Goal: Information Seeking & Learning: Learn about a topic

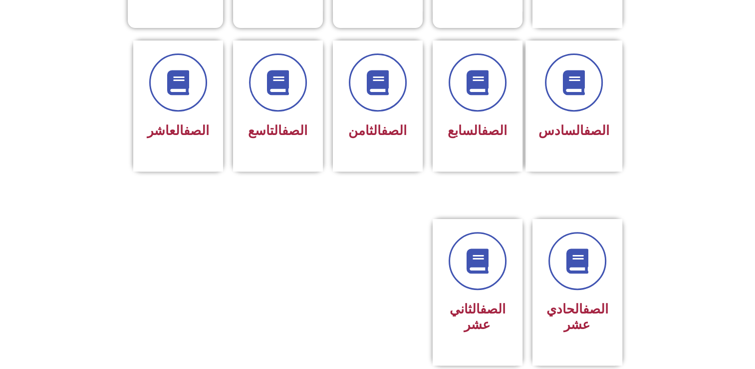
scroll to position [399, 0]
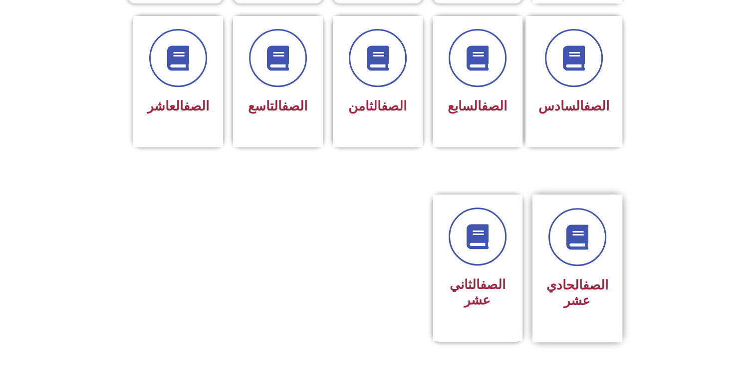
click at [605, 247] on div "الصف الحادي عشر" at bounding box center [577, 260] width 63 height 105
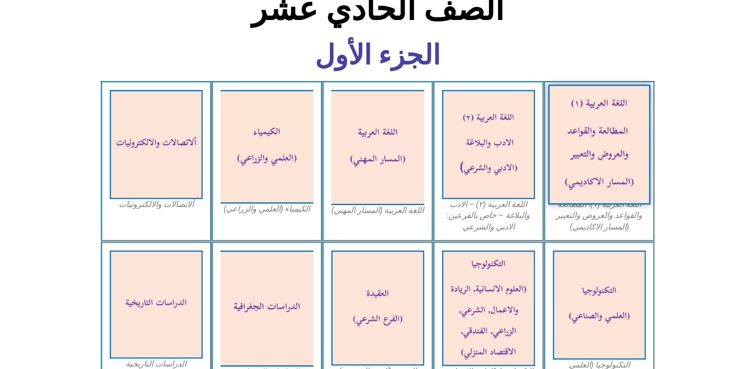
scroll to position [350, 0]
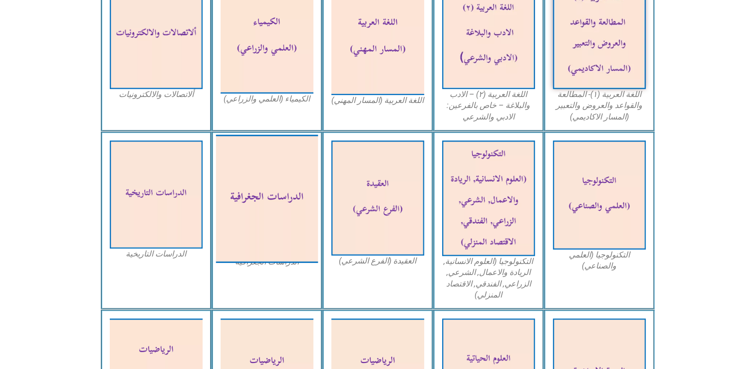
click at [254, 228] on img at bounding box center [267, 198] width 102 height 128
click at [286, 203] on img at bounding box center [267, 198] width 102 height 128
drag, startPoint x: 285, startPoint y: 203, endPoint x: 300, endPoint y: 165, distance: 40.6
click at [300, 165] on img at bounding box center [267, 198] width 102 height 128
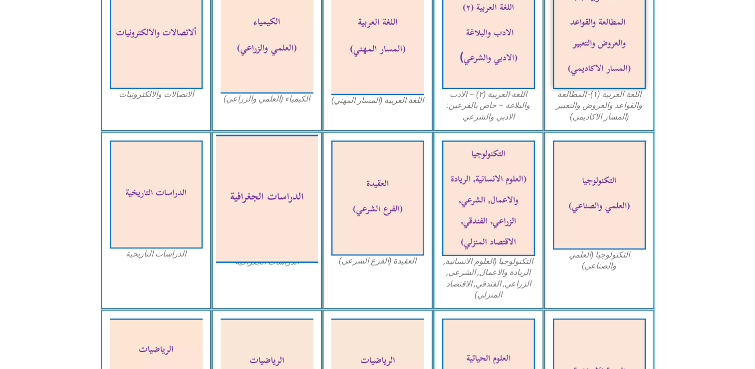
click at [291, 223] on img at bounding box center [267, 198] width 102 height 128
click at [271, 188] on img at bounding box center [267, 198] width 102 height 128
click at [272, 187] on img at bounding box center [267, 198] width 102 height 128
drag, startPoint x: 270, startPoint y: 187, endPoint x: 282, endPoint y: 174, distance: 17.7
click at [282, 174] on img at bounding box center [267, 198] width 102 height 128
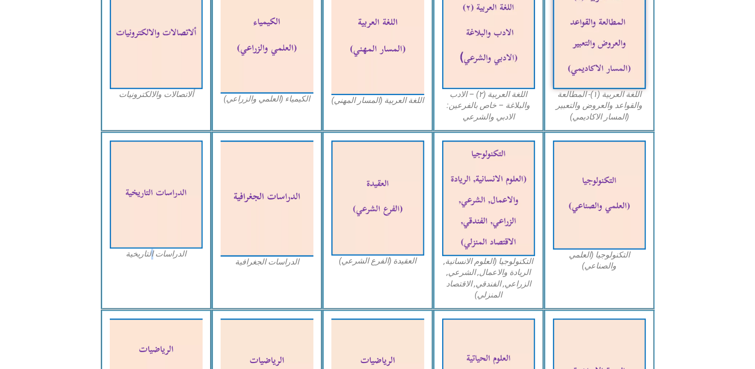
click at [153, 289] on div "الدراسات التاريخية" at bounding box center [156, 220] width 111 height 178
drag, startPoint x: 153, startPoint y: 289, endPoint x: 239, endPoint y: 287, distance: 85.9
click at [239, 287] on div "الدراسات الجغرافية" at bounding box center [267, 220] width 111 height 178
click at [239, 288] on div "الدراسات الجغرافية" at bounding box center [267, 220] width 111 height 178
click at [240, 288] on div "الدراسات الجغرافية" at bounding box center [267, 220] width 111 height 178
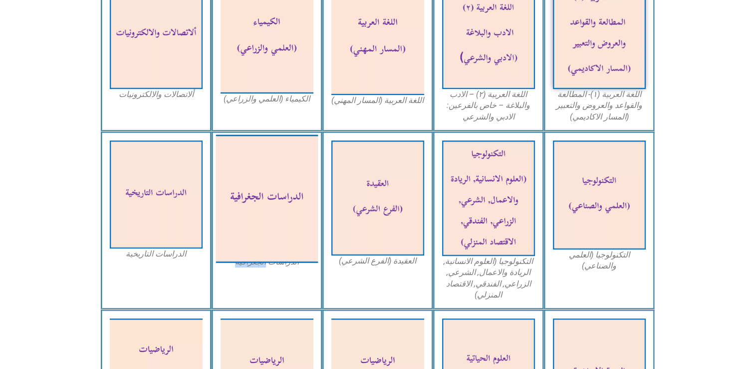
click at [261, 225] on img at bounding box center [267, 198] width 102 height 128
click at [258, 230] on img at bounding box center [267, 198] width 102 height 128
drag, startPoint x: 325, startPoint y: 233, endPoint x: 298, endPoint y: 187, distance: 53.0
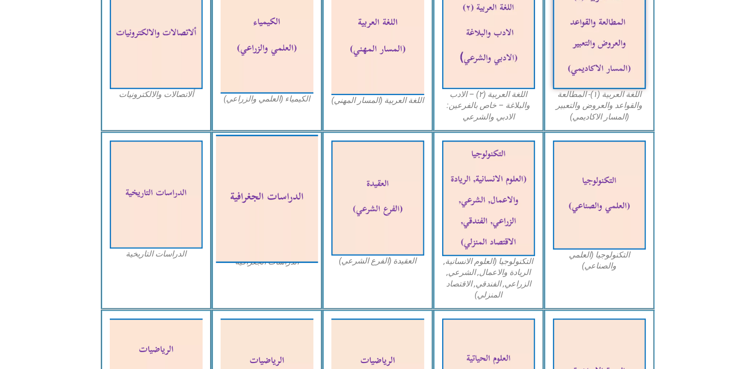
click at [321, 224] on div "التكنولوجيا (العلمي والصناعي) التكنولوجيا (العلوم الانسانية, الريادة والاعمال, …" at bounding box center [378, 220] width 554 height 178
copy div "العقيدة (الفرع الشرعي)"
click at [287, 187] on img at bounding box center [267, 198] width 102 height 128
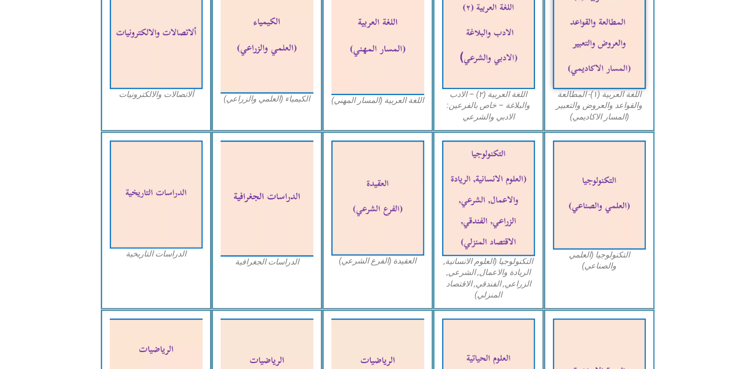
drag, startPoint x: 54, startPoint y: 22, endPoint x: 29, endPoint y: 5, distance: 30.5
click at [40, 13] on icon at bounding box center [378, 8] width 756 height 75
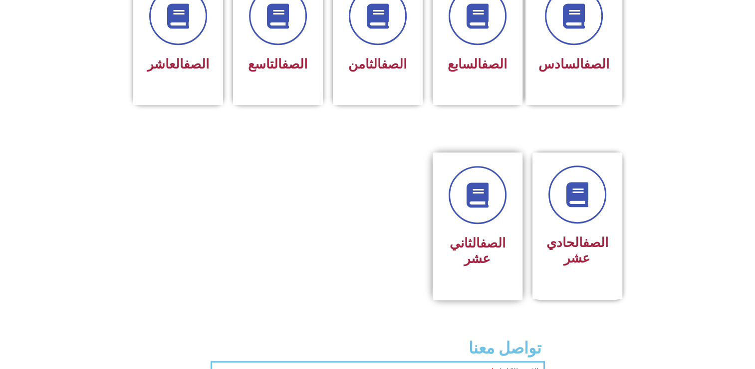
scroll to position [449, 0]
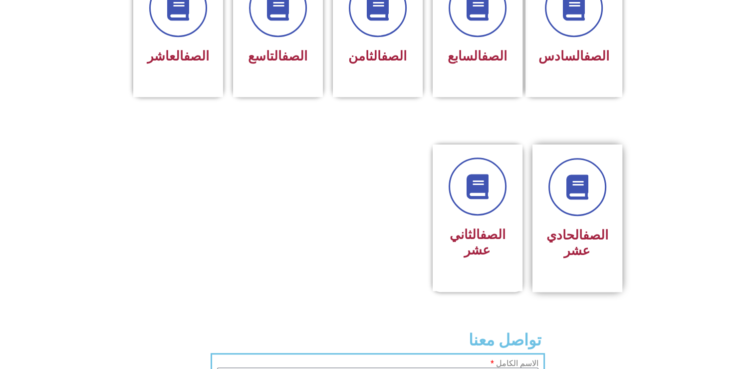
click at [589, 230] on h3 "الصف الحادي عشر" at bounding box center [577, 242] width 63 height 31
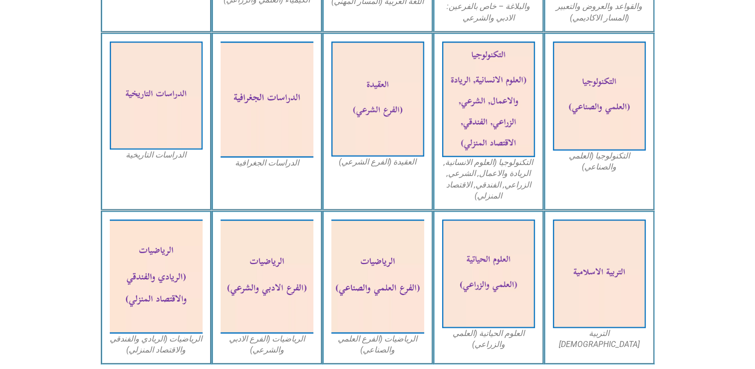
scroll to position [449, 0]
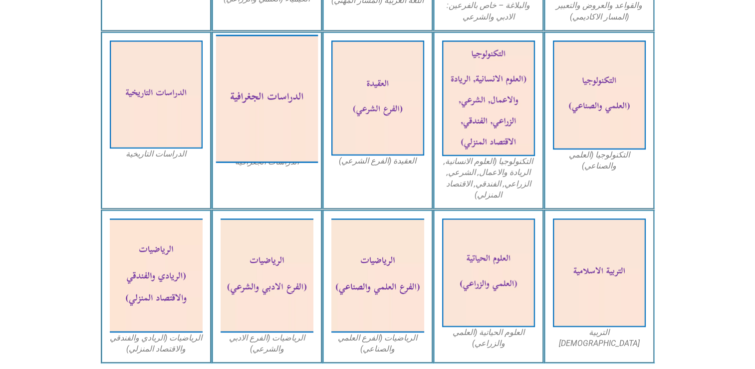
drag, startPoint x: 246, startPoint y: 123, endPoint x: 274, endPoint y: 98, distance: 37.2
click at [274, 98] on img at bounding box center [267, 98] width 102 height 128
click at [276, 98] on img at bounding box center [267, 98] width 102 height 128
drag, startPoint x: 276, startPoint y: 98, endPoint x: 271, endPoint y: 103, distance: 6.7
click at [276, 99] on img at bounding box center [267, 98] width 102 height 128
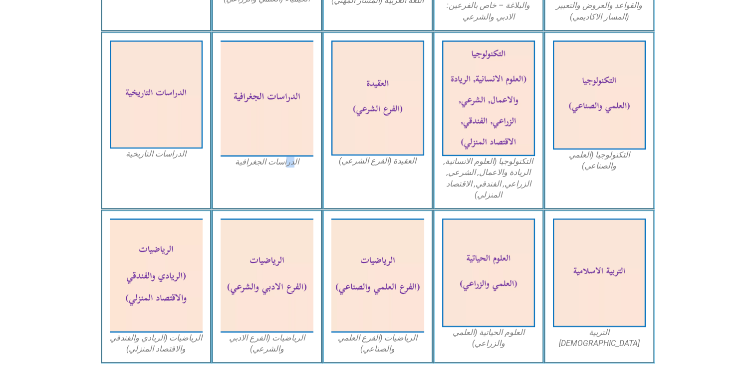
click at [292, 191] on div "الدراسات الجغرافية" at bounding box center [267, 120] width 111 height 178
click at [291, 191] on div "الدراسات الجغرافية" at bounding box center [267, 120] width 111 height 178
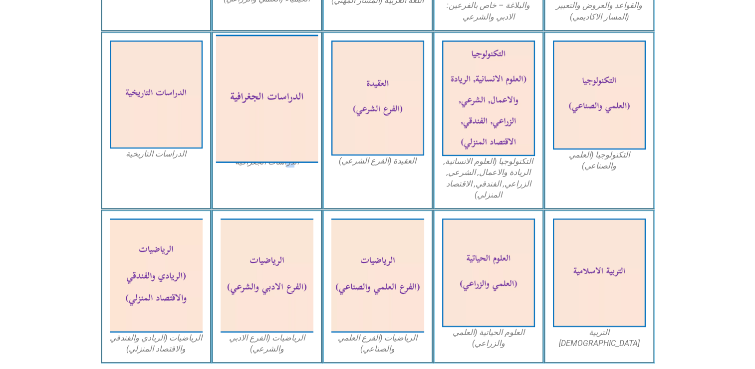
click at [250, 85] on img at bounding box center [267, 98] width 102 height 128
click at [254, 105] on img at bounding box center [267, 98] width 102 height 128
click at [255, 114] on img at bounding box center [267, 98] width 102 height 128
click at [261, 120] on img at bounding box center [267, 98] width 102 height 128
click at [253, 130] on img at bounding box center [267, 98] width 102 height 128
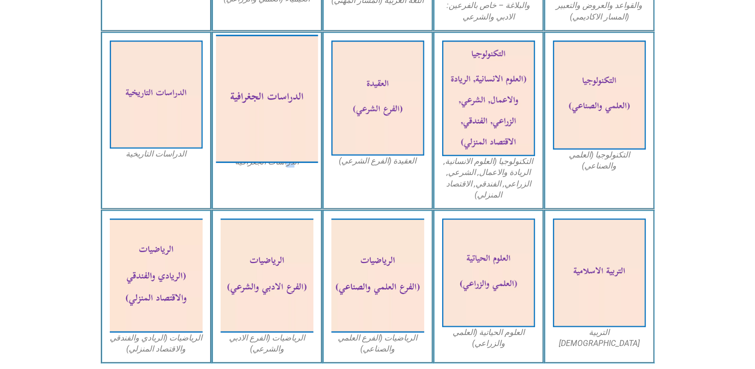
click at [253, 130] on img at bounding box center [267, 98] width 102 height 128
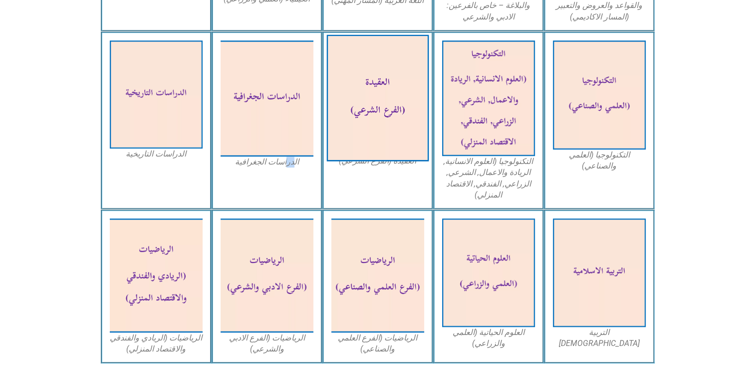
click at [400, 118] on img at bounding box center [378, 97] width 102 height 126
drag, startPoint x: 397, startPoint y: 119, endPoint x: 404, endPoint y: 108, distance: 13.0
click at [397, 119] on img at bounding box center [378, 97] width 102 height 126
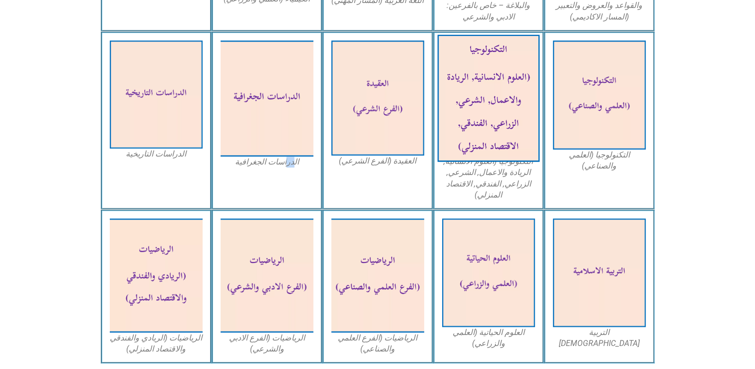
click at [482, 89] on img at bounding box center [488, 97] width 102 height 127
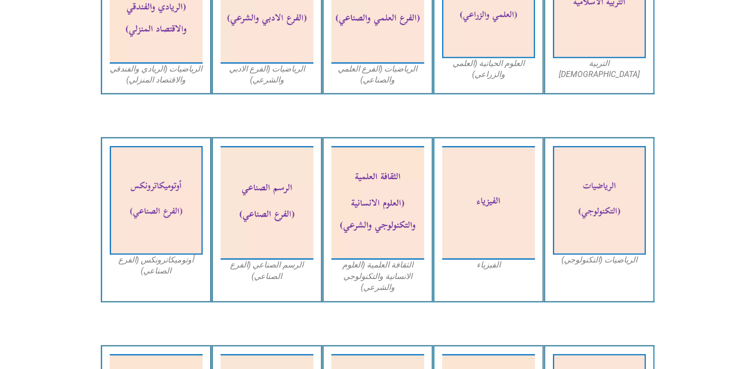
scroll to position [749, 0]
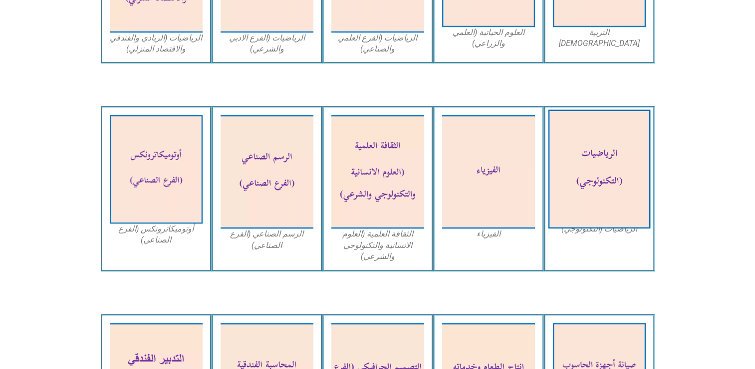
click at [587, 179] on img at bounding box center [599, 168] width 102 height 119
click at [586, 179] on img at bounding box center [599, 168] width 102 height 119
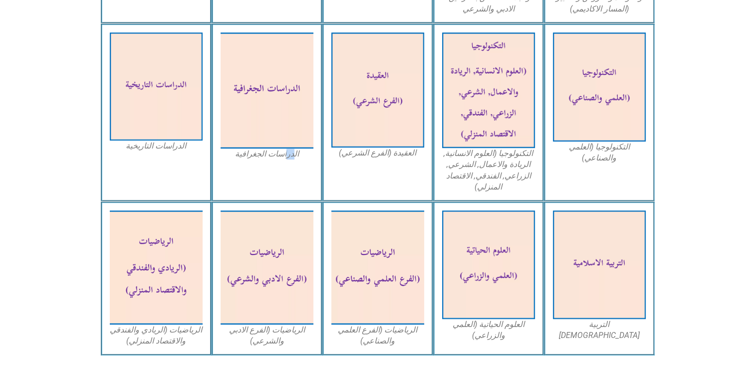
scroll to position [499, 0]
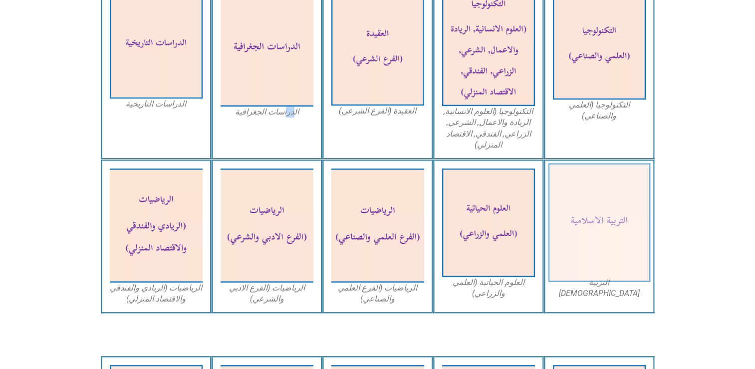
drag, startPoint x: 600, startPoint y: 248, endPoint x: 587, endPoint y: 254, distance: 14.3
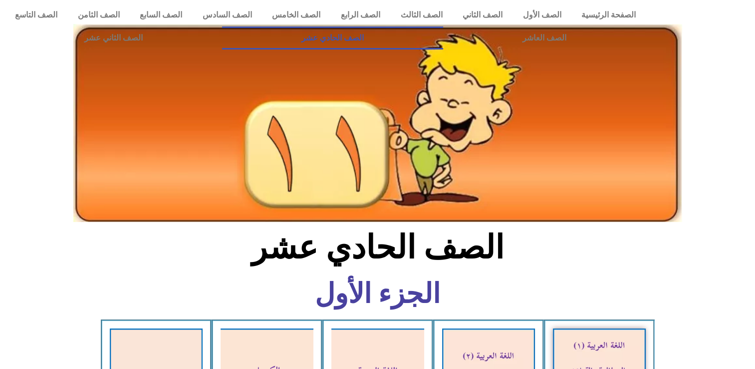
scroll to position [0, 0]
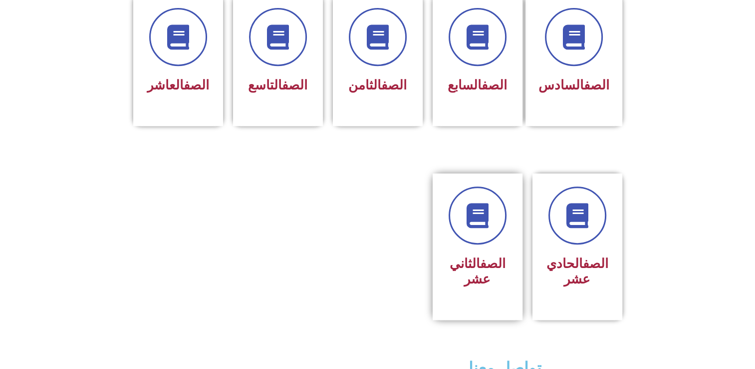
scroll to position [439, 0]
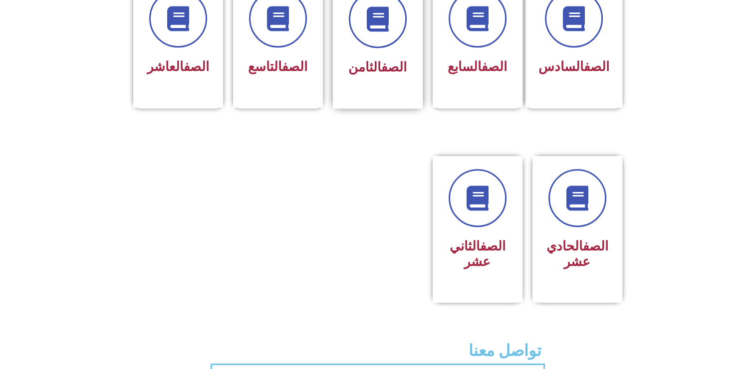
click at [372, 59] on span "الصف الثامن" at bounding box center [378, 66] width 58 height 15
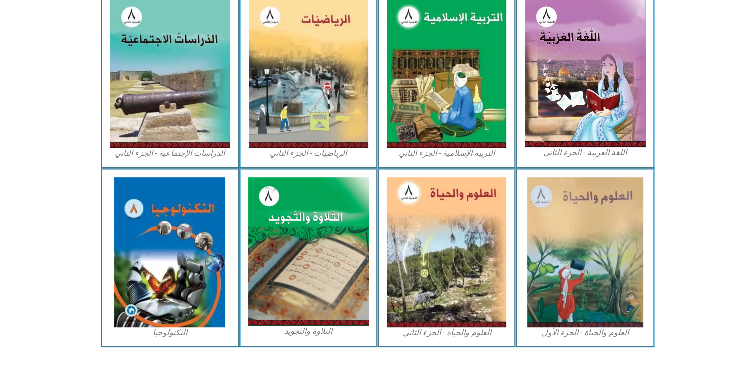
scroll to position [519, 0]
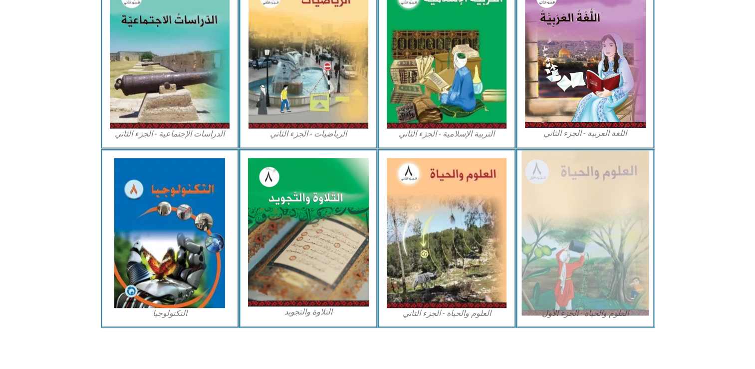
click at [589, 248] on img at bounding box center [585, 232] width 127 height 165
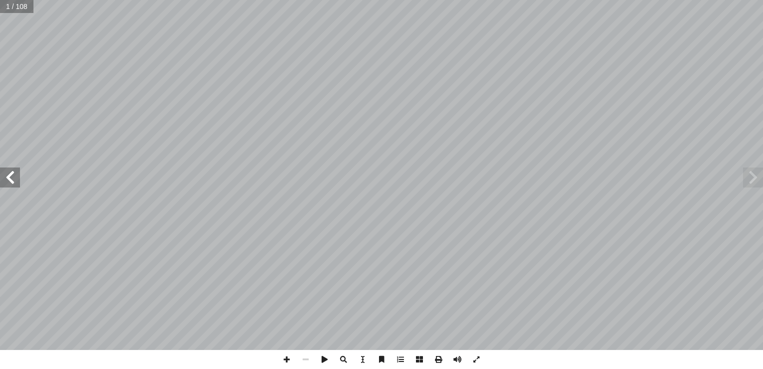
drag, startPoint x: 2, startPoint y: 181, endPoint x: 8, endPoint y: 178, distance: 6.9
click at [6, 178] on span at bounding box center [10, 177] width 20 height 20
drag, startPoint x: 8, startPoint y: 177, endPoint x: 18, endPoint y: 182, distance: 11.4
click at [9, 177] on span at bounding box center [10, 177] width 20 height 20
click at [16, 187] on span at bounding box center [10, 177] width 20 height 20
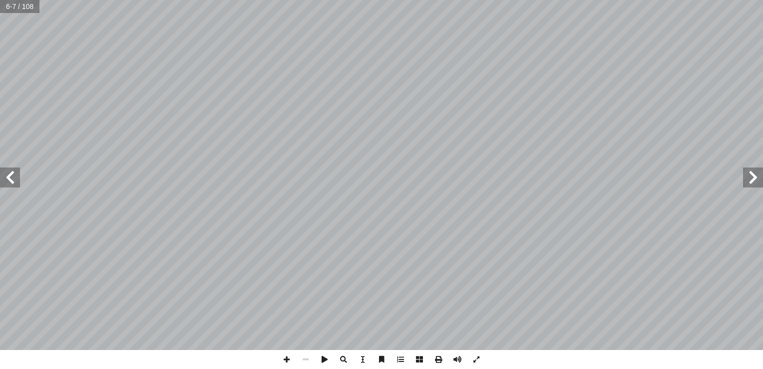
click at [4, 186] on span at bounding box center [10, 177] width 20 height 20
click at [3, 175] on span at bounding box center [10, 177] width 20 height 20
click at [748, 186] on span at bounding box center [753, 177] width 20 height 20
drag, startPoint x: 760, startPoint y: 169, endPoint x: 764, endPoint y: 165, distance: 6.0
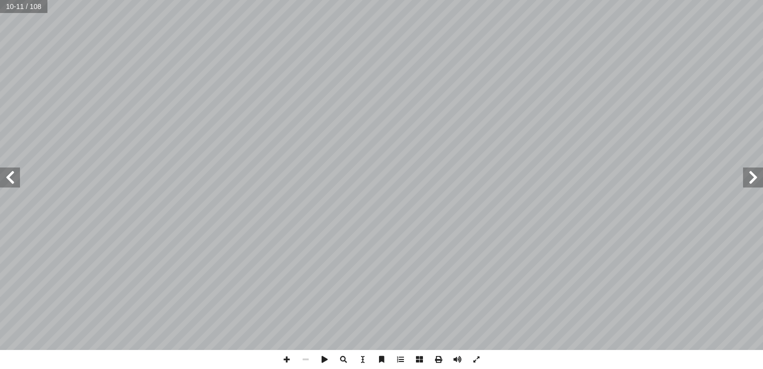
click at [762, 91] on html "الصفحة الرئيسية الصف الأول الصف الثاني الصف الثالث الصف الرابع الصف الخامس الصف…" at bounding box center [381, 45] width 763 height 91
click at [762, 179] on span at bounding box center [753, 177] width 20 height 20
click at [748, 176] on span at bounding box center [753, 177] width 20 height 20
click at [0, 91] on html "الصفحة الرئيسية الصف الأول الصف الثاني الصف الثالث الصف الرابع الصف الخامس الصف…" at bounding box center [381, 45] width 763 height 91
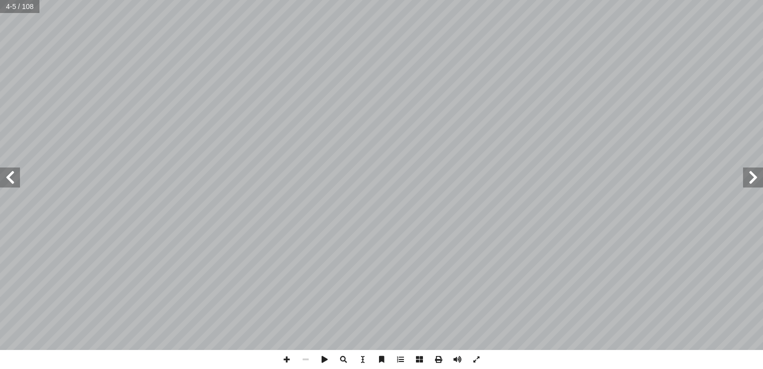
click at [3, 174] on span at bounding box center [10, 177] width 20 height 20
drag, startPoint x: 6, startPoint y: 176, endPoint x: 19, endPoint y: 179, distance: 13.2
click at [13, 178] on span at bounding box center [10, 177] width 20 height 20
click at [9, 184] on div "٢ الخلية والحياة : ْ ل وناقش ّ م ٔ تا محدودة. ّ نات الكائن الحي � نسان لمكو ٕ ر…" at bounding box center [381, 175] width 763 height 350
click at [9, 183] on span at bounding box center [10, 177] width 20 height 20
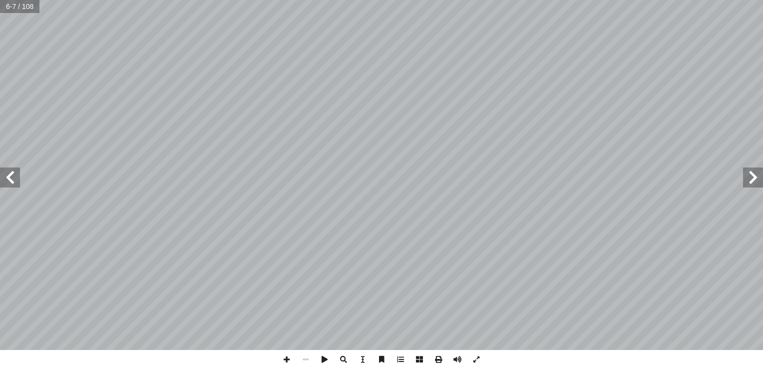
click at [9, 179] on span at bounding box center [10, 177] width 20 height 20
drag, startPoint x: 10, startPoint y: 178, endPoint x: 9, endPoint y: 171, distance: 7.1
click at [9, 171] on span at bounding box center [10, 177] width 20 height 20
click at [10, 173] on span at bounding box center [10, 177] width 20 height 20
drag, startPoint x: 10, startPoint y: 174, endPoint x: 13, endPoint y: 180, distance: 6.7
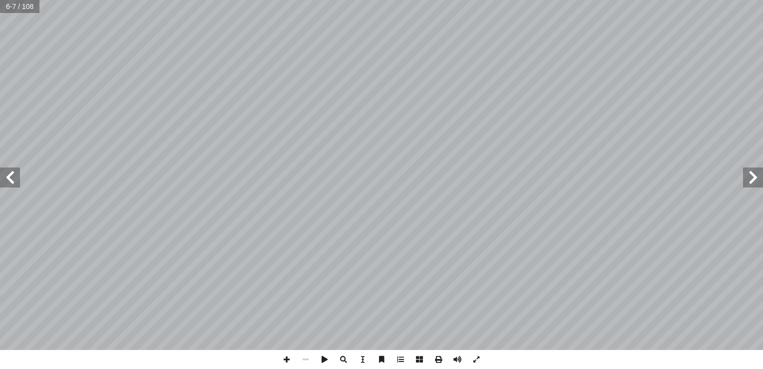
click at [11, 177] on span at bounding box center [10, 177] width 20 height 20
click at [13, 180] on span at bounding box center [10, 177] width 20 height 20
click at [14, 180] on span at bounding box center [10, 177] width 20 height 20
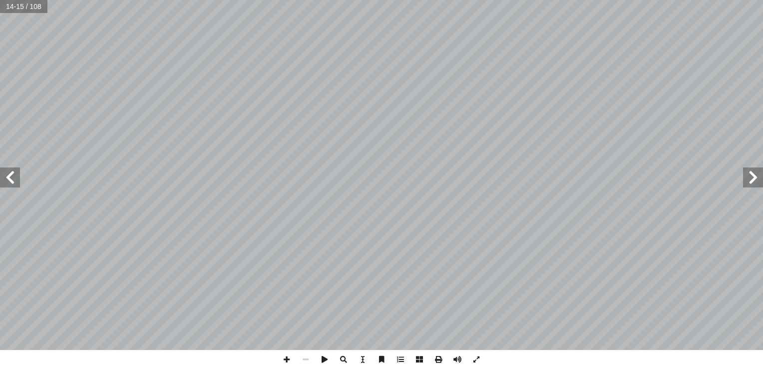
click at [14, 180] on span at bounding box center [10, 177] width 20 height 20
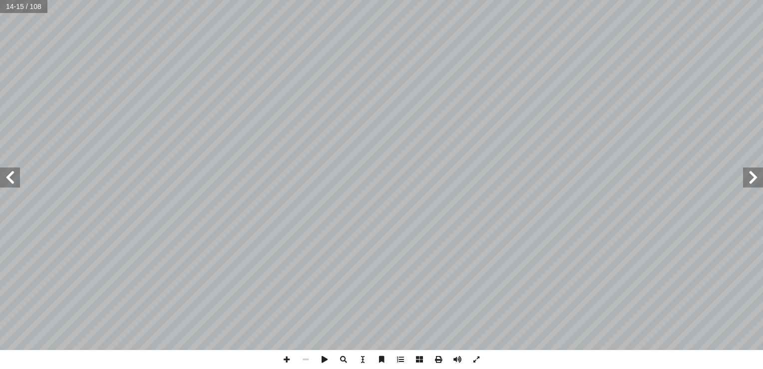
click at [15, 178] on span at bounding box center [10, 177] width 20 height 20
click at [16, 176] on span at bounding box center [10, 177] width 20 height 20
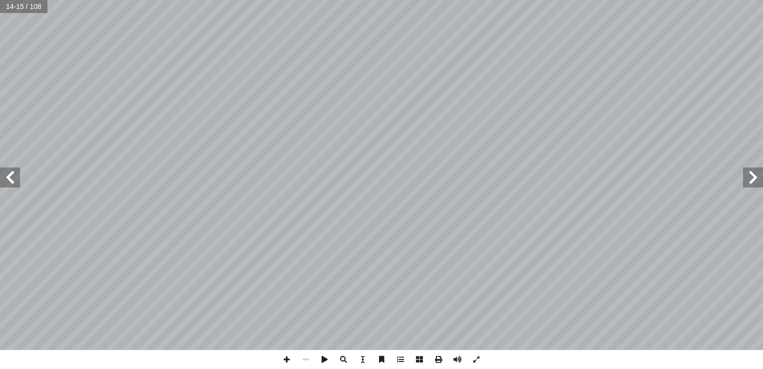
click at [17, 176] on span at bounding box center [10, 177] width 20 height 20
click at [18, 175] on span at bounding box center [10, 177] width 20 height 20
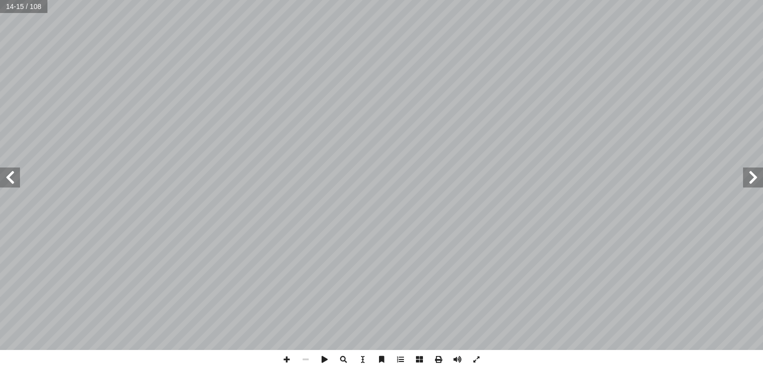
click at [18, 175] on span at bounding box center [10, 177] width 20 height 20
click at [19, 175] on span at bounding box center [10, 177] width 20 height 20
click at [18, 175] on span at bounding box center [10, 177] width 20 height 20
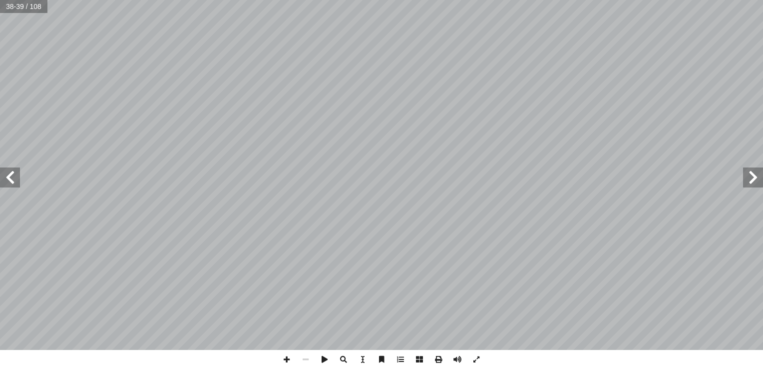
click at [18, 176] on span at bounding box center [10, 177] width 20 height 20
click at [306, 360] on span at bounding box center [305, 359] width 19 height 19
click at [306, 359] on span at bounding box center [305, 359] width 19 height 19
click at [306, 358] on span at bounding box center [305, 359] width 19 height 19
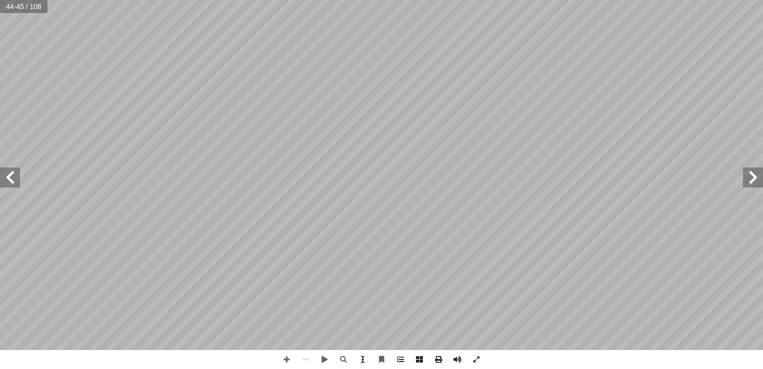
click at [13, 183] on span at bounding box center [10, 177] width 20 height 20
click at [12, 174] on span at bounding box center [10, 177] width 20 height 20
click at [13, 174] on span at bounding box center [10, 177] width 20 height 20
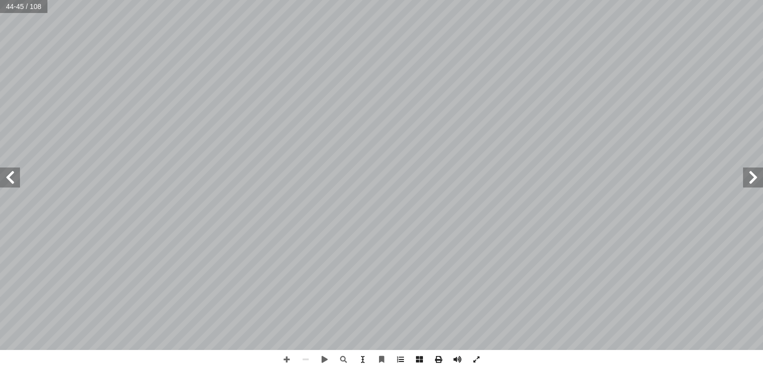
click at [13, 174] on span at bounding box center [10, 177] width 20 height 20
click at [12, 172] on span at bounding box center [10, 177] width 20 height 20
click at [11, 171] on span at bounding box center [10, 177] width 20 height 20
click at [13, 171] on span at bounding box center [10, 177] width 20 height 20
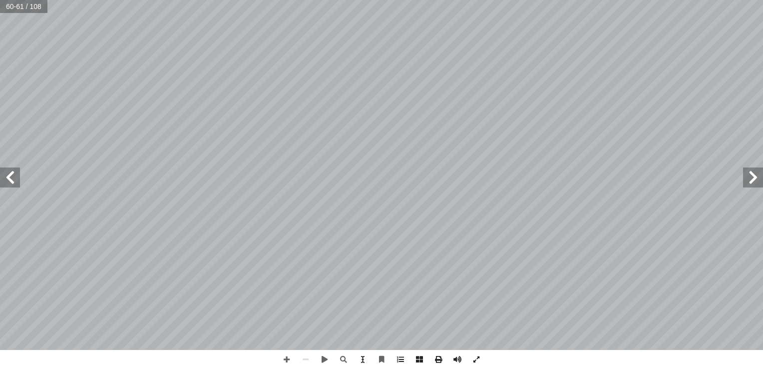
click at [15, 175] on span at bounding box center [10, 177] width 20 height 20
click at [13, 173] on span at bounding box center [10, 177] width 20 height 20
click at [750, 182] on span at bounding box center [753, 177] width 20 height 20
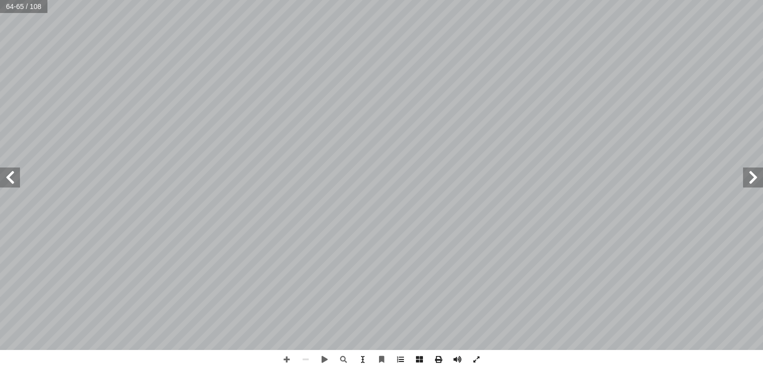
click at [17, 183] on span at bounding box center [10, 177] width 20 height 20
click at [0, 91] on html "الصفحة الرئيسية الصف الأول الصف الثاني الصف الثالث الصف الرابع الصف الخامس الصف…" at bounding box center [381, 45] width 763 height 91
drag, startPoint x: 300, startPoint y: 361, endPoint x: 304, endPoint y: 357, distance: 5.3
click at [301, 362] on span at bounding box center [305, 359] width 19 height 19
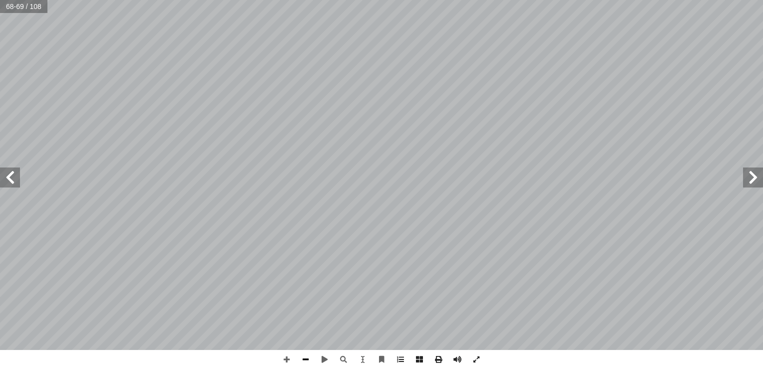
drag, startPoint x: 303, startPoint y: 355, endPoint x: 310, endPoint y: 356, distance: 7.6
click at [310, 356] on span at bounding box center [305, 359] width 19 height 19
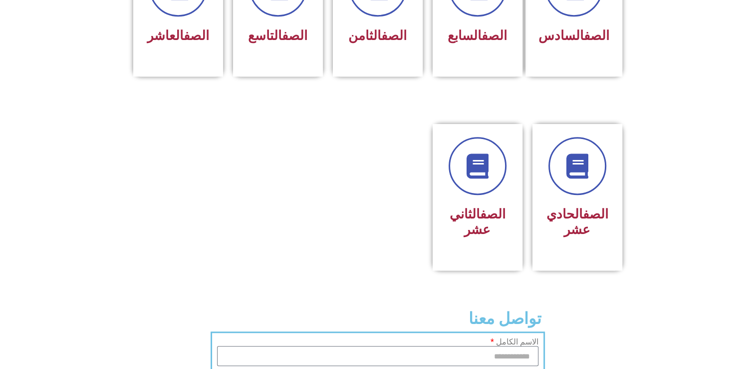
scroll to position [499, 0]
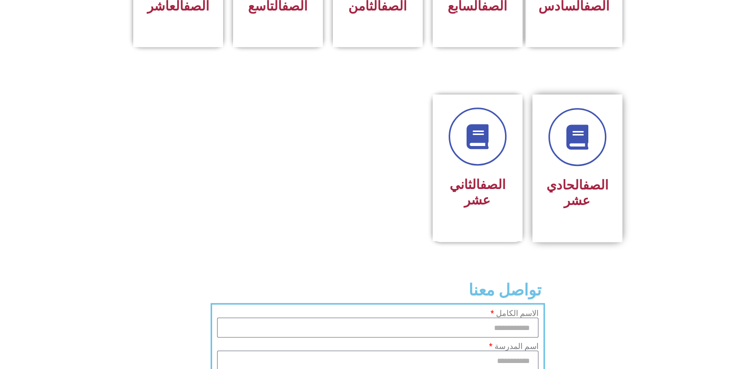
click at [575, 177] on h3 "الصف الحادي عشر" at bounding box center [577, 192] width 63 height 31
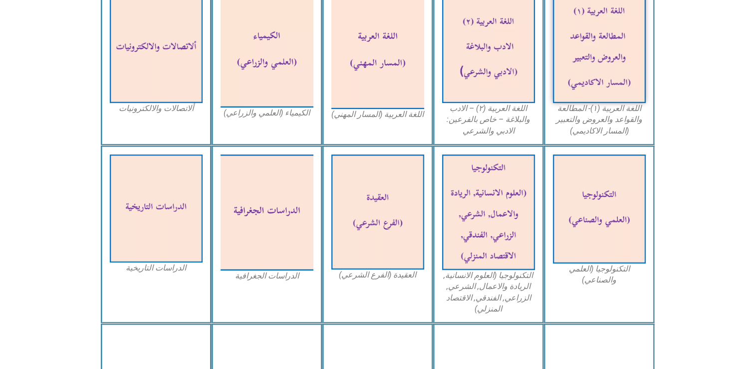
scroll to position [350, 0]
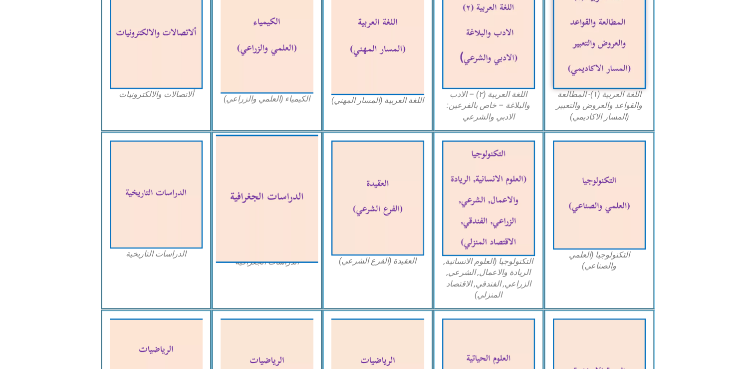
click at [270, 191] on img at bounding box center [267, 198] width 102 height 128
click at [282, 200] on img at bounding box center [267, 198] width 102 height 128
click at [283, 200] on img at bounding box center [267, 198] width 102 height 128
click at [284, 200] on img at bounding box center [267, 198] width 102 height 128
click at [286, 202] on img at bounding box center [267, 198] width 102 height 128
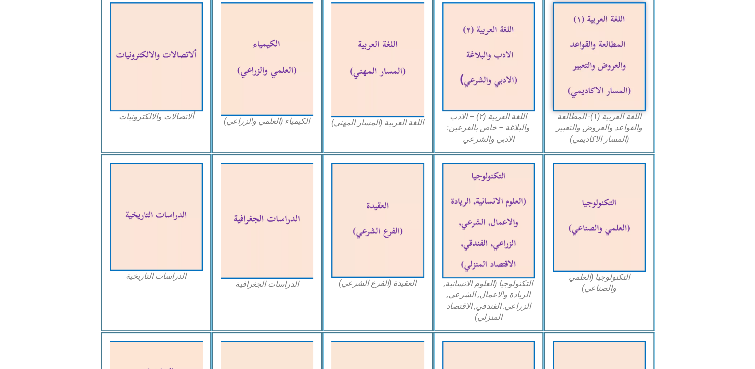
scroll to position [315, 0]
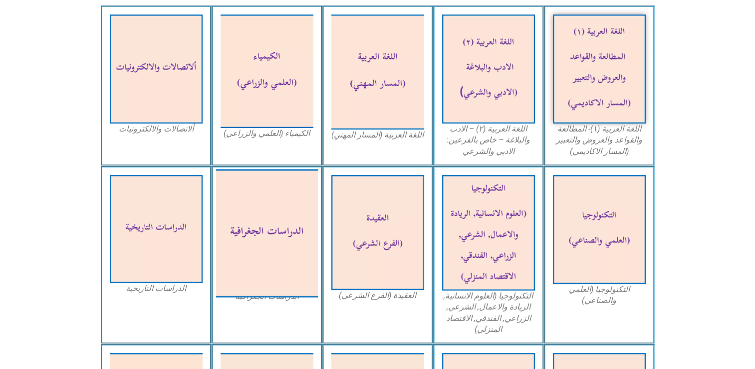
click at [292, 232] on img at bounding box center [267, 233] width 102 height 128
click at [252, 262] on img at bounding box center [267, 233] width 102 height 128
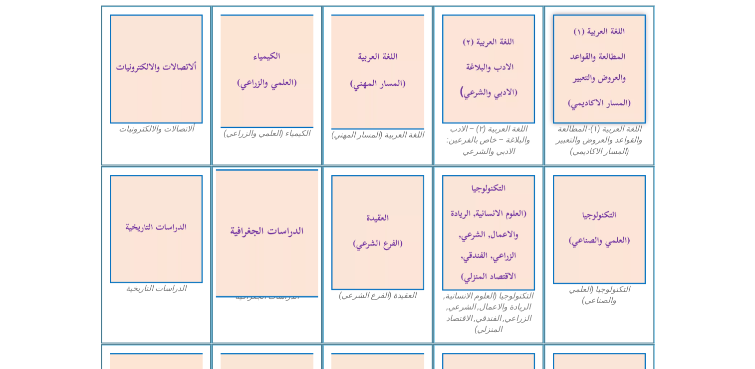
click at [260, 268] on img at bounding box center [267, 233] width 102 height 128
drag, startPoint x: 260, startPoint y: 268, endPoint x: 268, endPoint y: 276, distance: 12.0
click at [268, 276] on img at bounding box center [267, 233] width 102 height 128
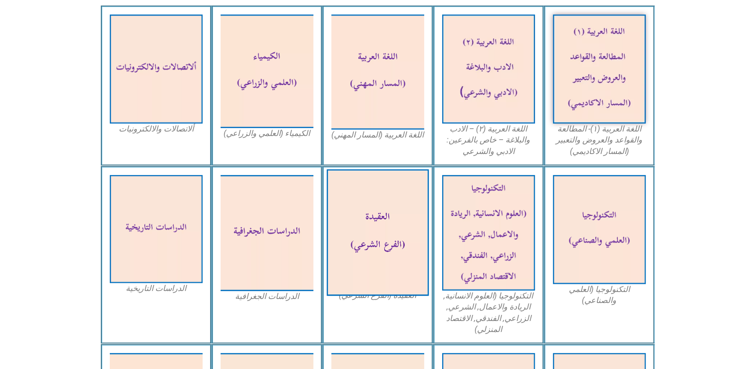
drag, startPoint x: 268, startPoint y: 276, endPoint x: 377, endPoint y: 256, distance: 111.2
click at [377, 256] on div "التكنولوجيا (العلمي والصناعي) التكنولوجيا (العلوم الانسانية, الريادة والاعمال, …" at bounding box center [378, 255] width 554 height 178
click at [377, 256] on img at bounding box center [378, 232] width 102 height 126
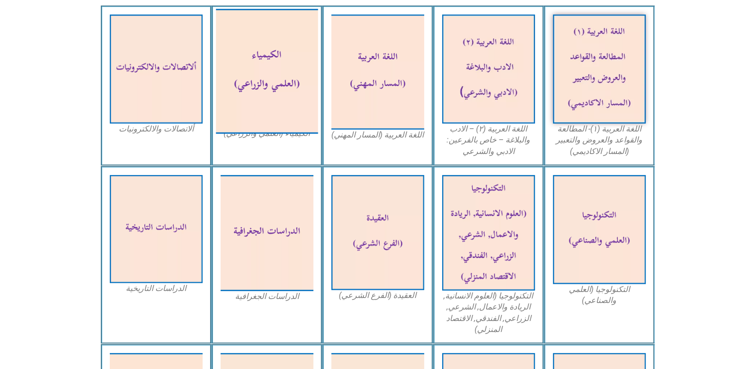
drag, startPoint x: 377, startPoint y: 256, endPoint x: 283, endPoint y: 122, distance: 164.0
click at [283, 122] on img at bounding box center [267, 70] width 102 height 125
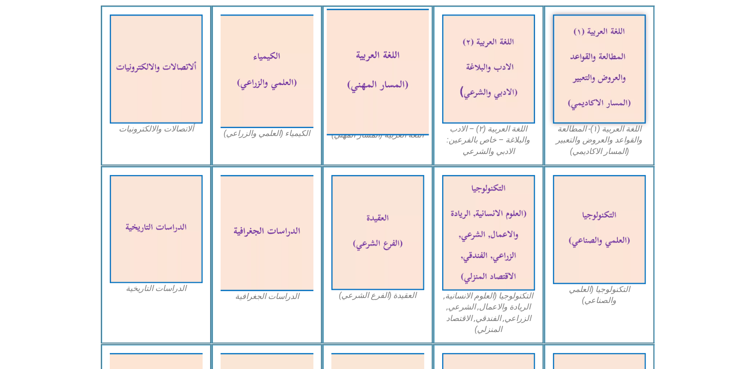
drag, startPoint x: 283, startPoint y: 122, endPoint x: 366, endPoint y: 79, distance: 93.6
click at [366, 79] on div "اللغة العربية (١)- المطالعة والقواعد والعروض والتعبير (المسار الاكاديمي) اللغة …" at bounding box center [378, 85] width 554 height 160
click at [366, 79] on img at bounding box center [378, 71] width 102 height 126
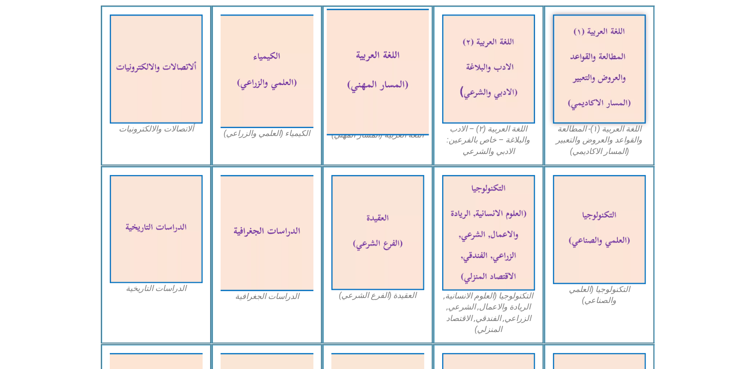
click at [366, 79] on img at bounding box center [378, 71] width 102 height 126
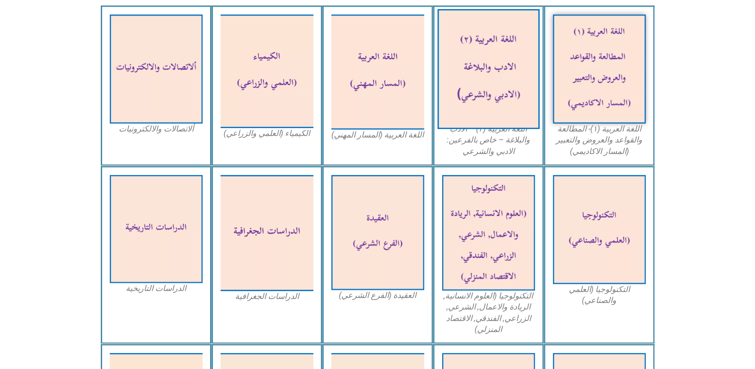
drag, startPoint x: 366, startPoint y: 79, endPoint x: 507, endPoint y: 37, distance: 147.9
click at [507, 37] on div "اللغة العربية (١)- المطالعة والقواعد والعروض والتعبير (المسار الاكاديمي) اللغة …" at bounding box center [378, 85] width 554 height 160
click at [507, 37] on img at bounding box center [488, 69] width 102 height 120
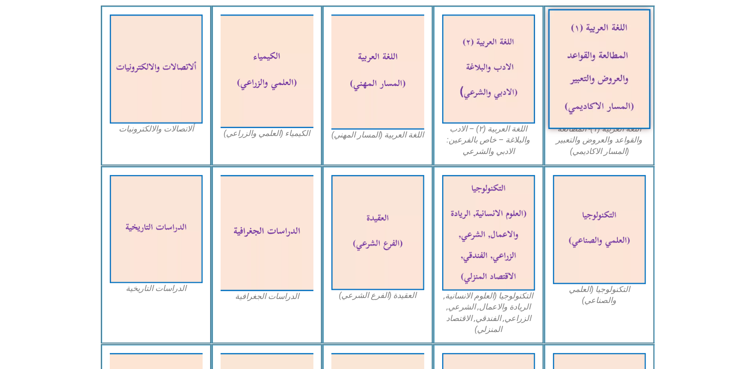
drag, startPoint x: 507, startPoint y: 37, endPoint x: 621, endPoint y: 63, distance: 116.9
click at [621, 63] on div "اللغة العربية (١)- المطالعة والقواعد والعروض والتعبير (المسار الاكاديمي) اللغة …" at bounding box center [378, 85] width 554 height 160
click at [621, 63] on img at bounding box center [599, 69] width 102 height 120
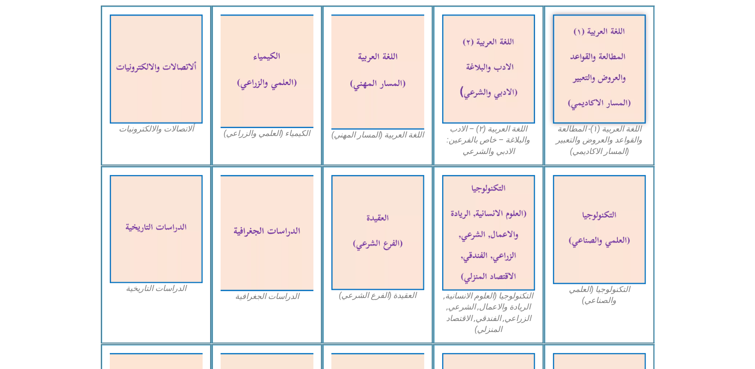
drag, startPoint x: 621, startPoint y: 63, endPoint x: 376, endPoint y: -21, distance: 259.3
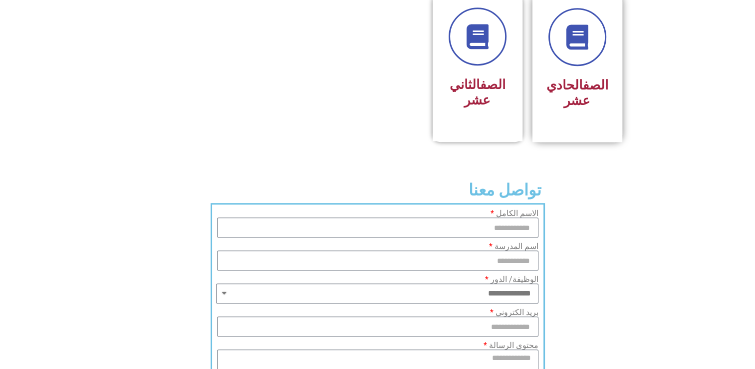
scroll to position [599, 0]
drag, startPoint x: 554, startPoint y: 89, endPoint x: 554, endPoint y: 84, distance: 5.0
click at [554, 84] on h3 "الصف الحادي عشر" at bounding box center [577, 92] width 63 height 31
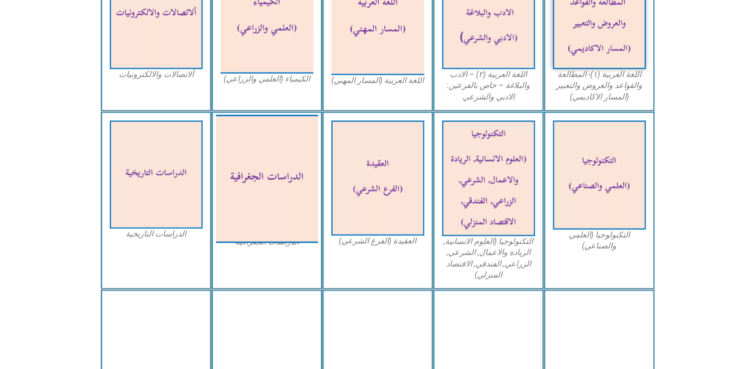
scroll to position [354, 0]
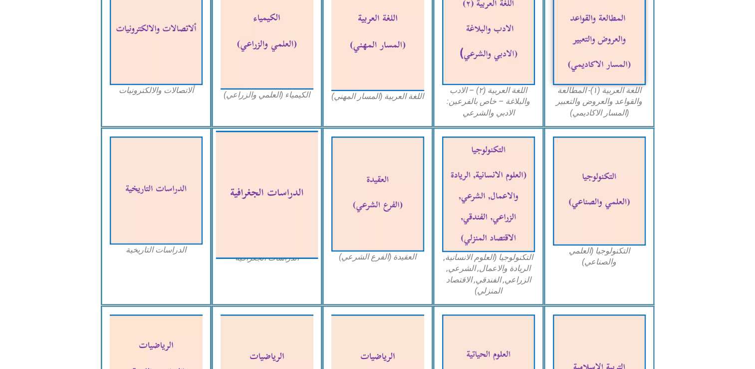
click at [283, 196] on img at bounding box center [267, 194] width 102 height 128
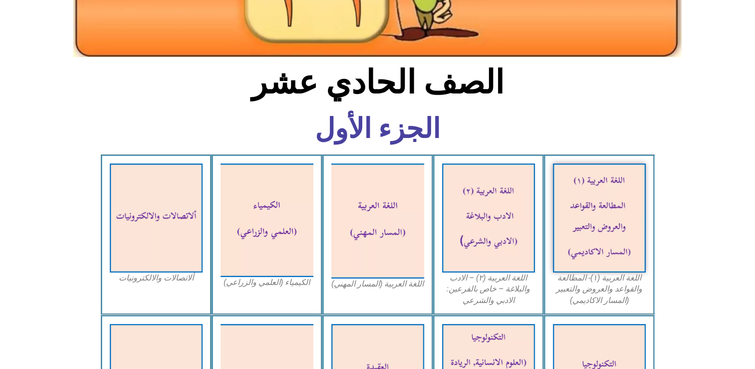
scroll to position [331, 0]
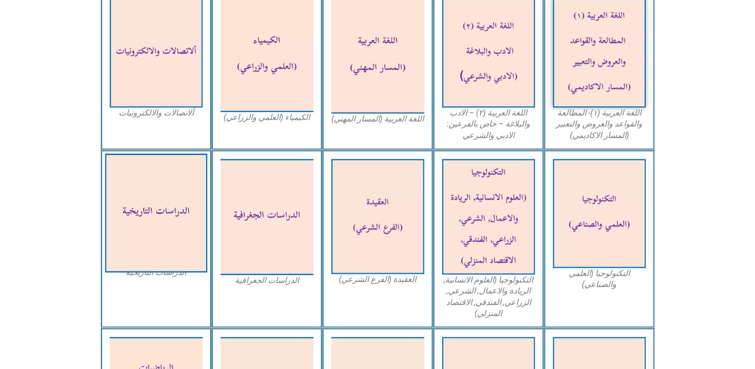
click at [125, 211] on img at bounding box center [156, 212] width 102 height 119
click at [139, 214] on img at bounding box center [156, 212] width 102 height 119
drag, startPoint x: 142, startPoint y: 213, endPoint x: 157, endPoint y: 193, distance: 25.4
click at [157, 193] on img at bounding box center [156, 212] width 102 height 119
drag, startPoint x: 157, startPoint y: 193, endPoint x: 156, endPoint y: 182, distance: 11.0
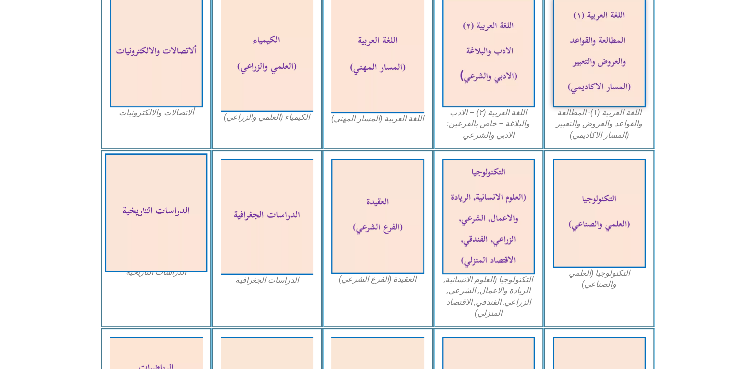
click at [156, 185] on img at bounding box center [156, 212] width 102 height 119
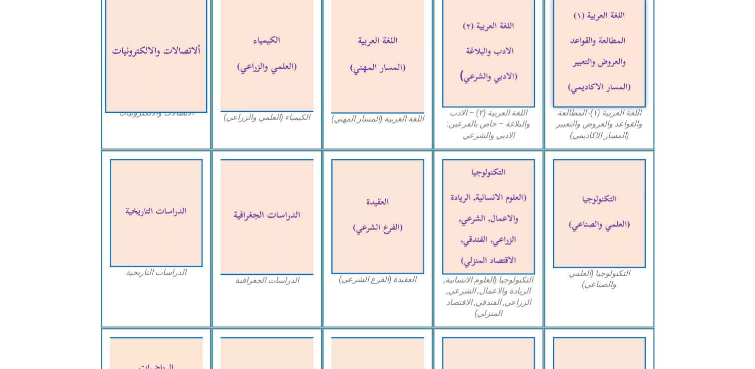
click at [178, 96] on img at bounding box center [156, 53] width 102 height 120
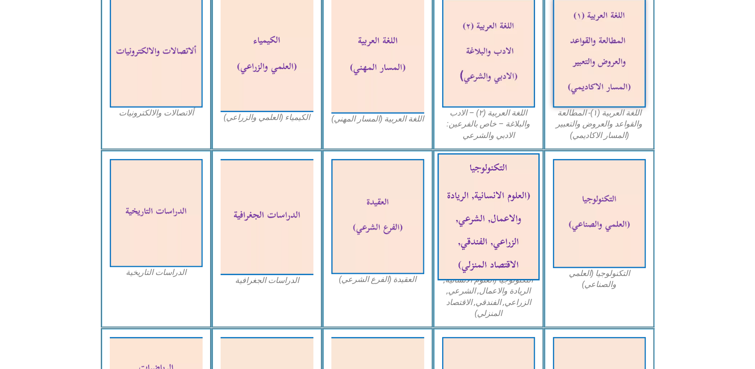
scroll to position [325, 0]
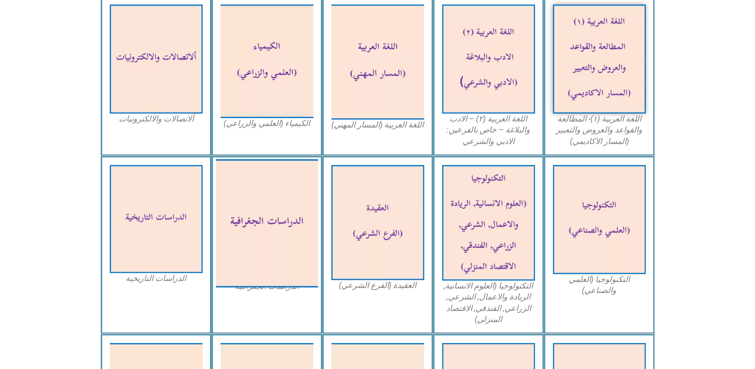
click at [262, 236] on img at bounding box center [267, 223] width 102 height 128
drag, startPoint x: 262, startPoint y: 236, endPoint x: 282, endPoint y: 252, distance: 25.2
drag, startPoint x: 282, startPoint y: 252, endPoint x: 296, endPoint y: 263, distance: 17.8
click at [297, 263] on img at bounding box center [267, 223] width 102 height 128
click at [298, 262] on img at bounding box center [267, 223] width 102 height 128
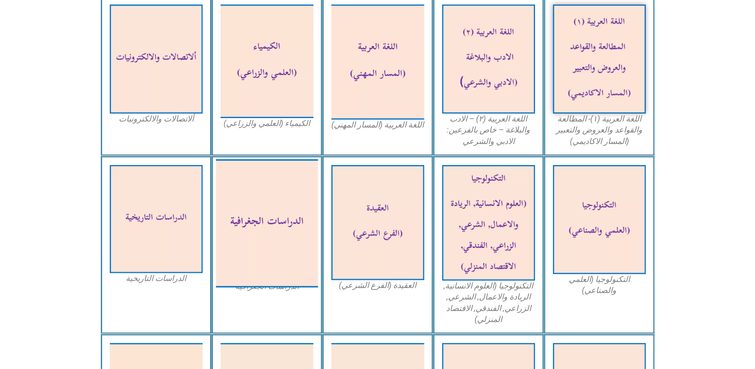
click at [259, 205] on img at bounding box center [267, 223] width 102 height 128
drag, startPoint x: 257, startPoint y: 209, endPoint x: 272, endPoint y: 198, distance: 19.3
click at [272, 198] on img at bounding box center [267, 223] width 102 height 128
click at [274, 198] on img at bounding box center [267, 223] width 102 height 128
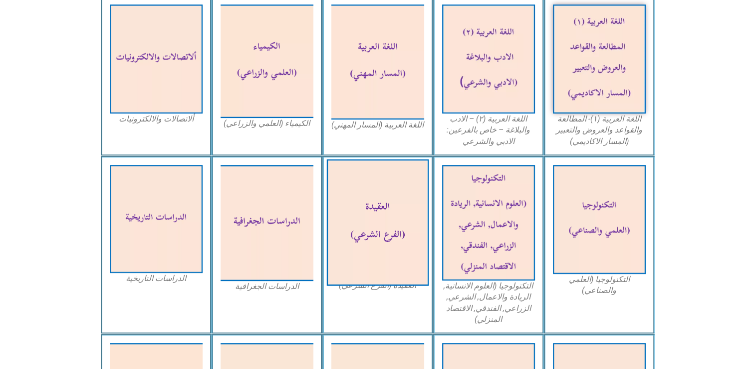
click at [381, 248] on img at bounding box center [378, 222] width 102 height 126
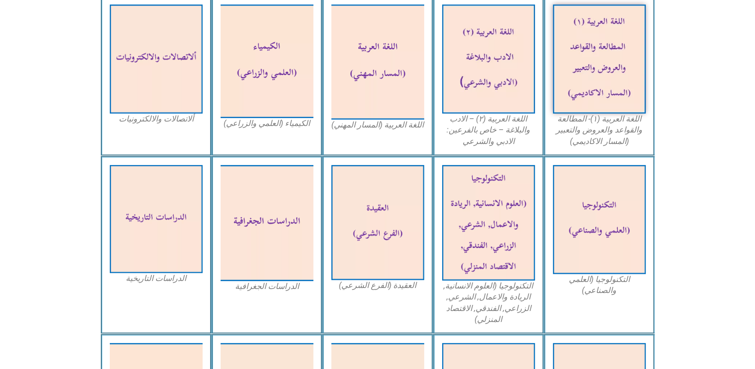
click at [244, 311] on div "الدراسات الجغرافية" at bounding box center [267, 245] width 111 height 178
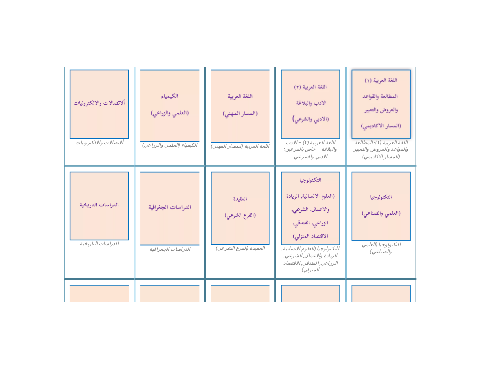
scroll to position [456, 0]
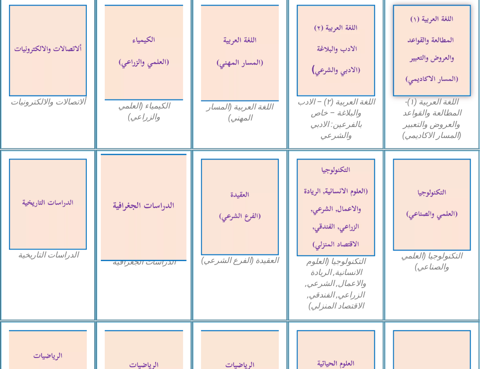
click at [150, 225] on img at bounding box center [144, 207] width 86 height 107
click at [144, 229] on img at bounding box center [144, 207] width 86 height 107
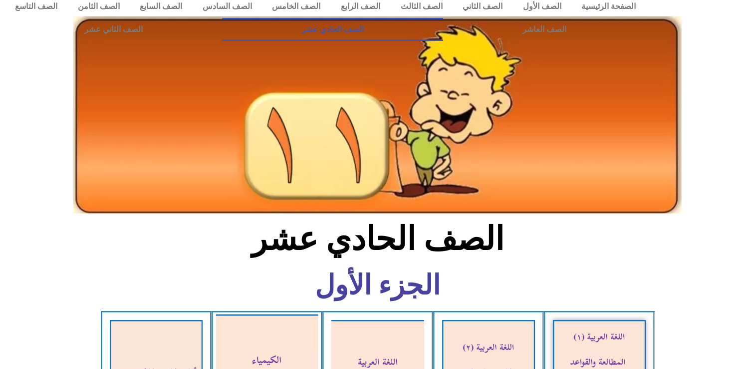
scroll to position [0, 0]
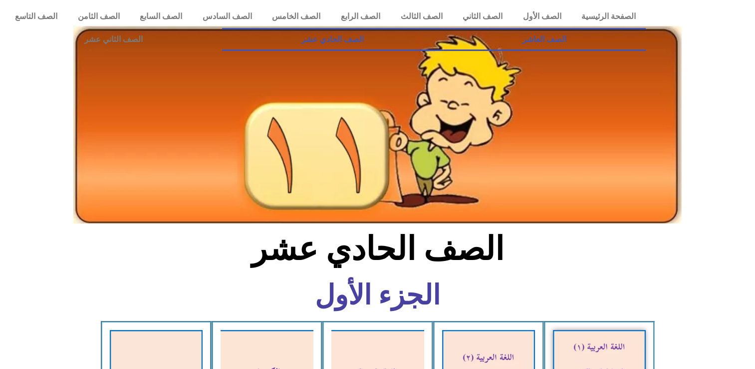
click at [443, 28] on link "الصف العاشر" at bounding box center [544, 39] width 203 height 23
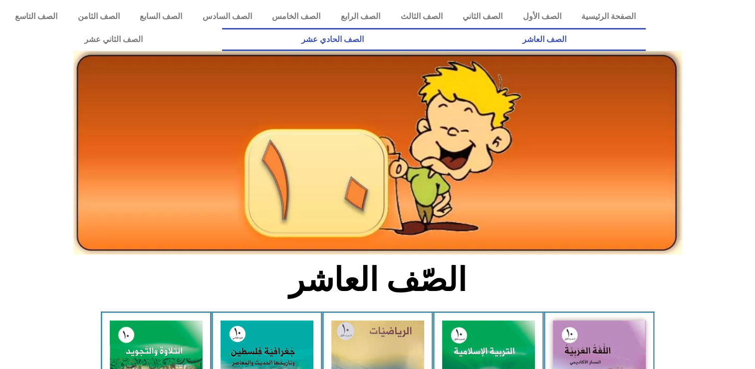
click at [443, 40] on link "الصف الحادي عشر" at bounding box center [332, 39] width 221 height 23
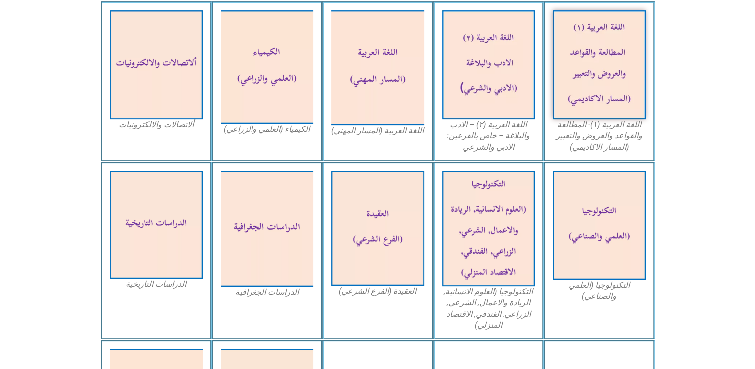
scroll to position [300, 0]
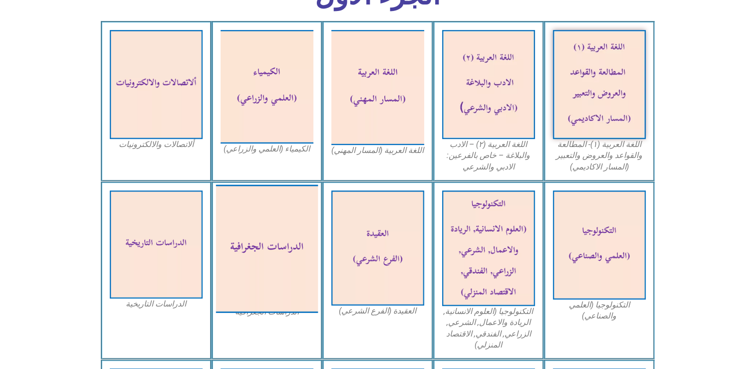
click at [265, 233] on img at bounding box center [267, 248] width 102 height 128
drag, startPoint x: 265, startPoint y: 233, endPoint x: 259, endPoint y: 271, distance: 39.0
click at [266, 238] on img at bounding box center [267, 248] width 102 height 128
click at [257, 271] on img at bounding box center [267, 248] width 102 height 128
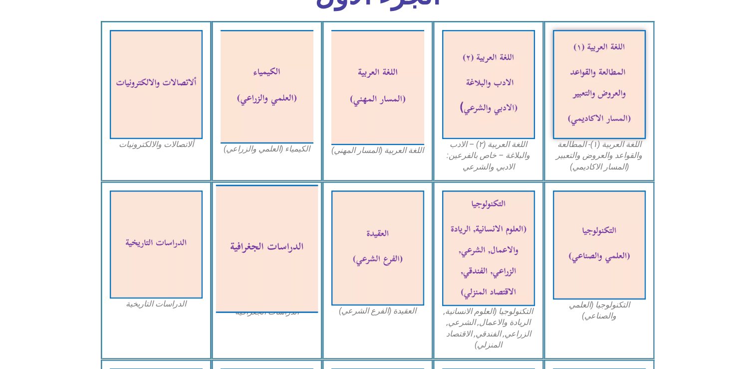
drag, startPoint x: 254, startPoint y: 280, endPoint x: 270, endPoint y: 295, distance: 21.9
click at [270, 295] on img at bounding box center [267, 248] width 102 height 128
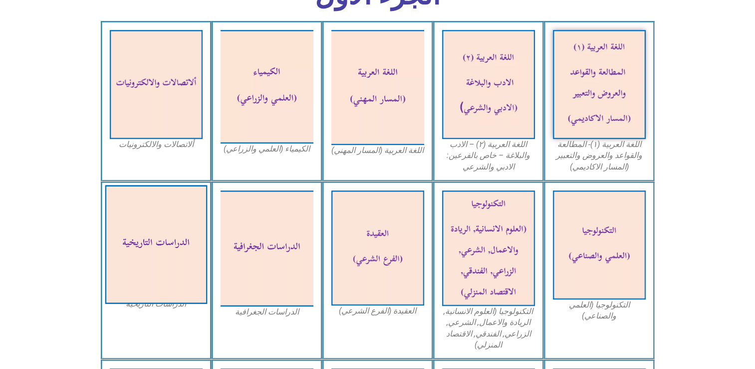
click at [168, 287] on img at bounding box center [156, 244] width 102 height 119
click at [170, 290] on img at bounding box center [156, 244] width 102 height 119
click at [172, 295] on img at bounding box center [156, 244] width 102 height 119
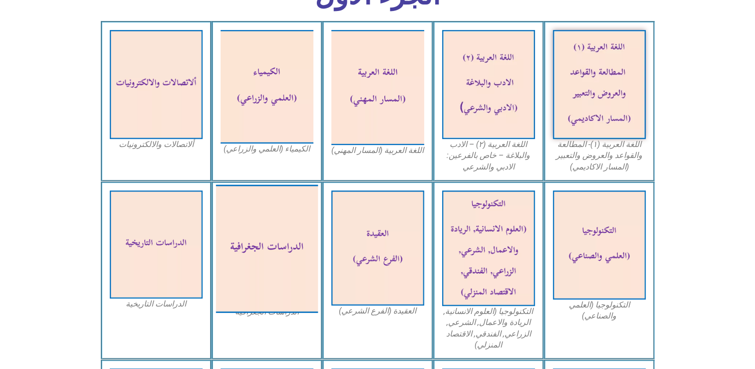
click at [299, 219] on img at bounding box center [267, 248] width 102 height 128
drag, startPoint x: 248, startPoint y: 311, endPoint x: 301, endPoint y: 224, distance: 102.4
drag, startPoint x: 301, startPoint y: 224, endPoint x: 291, endPoint y: 197, distance: 28.8
click at [291, 197] on img at bounding box center [267, 248] width 102 height 128
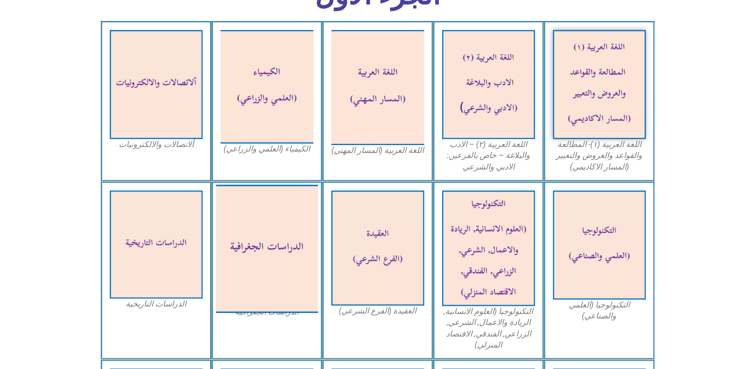
click at [291, 197] on img at bounding box center [267, 248] width 102 height 128
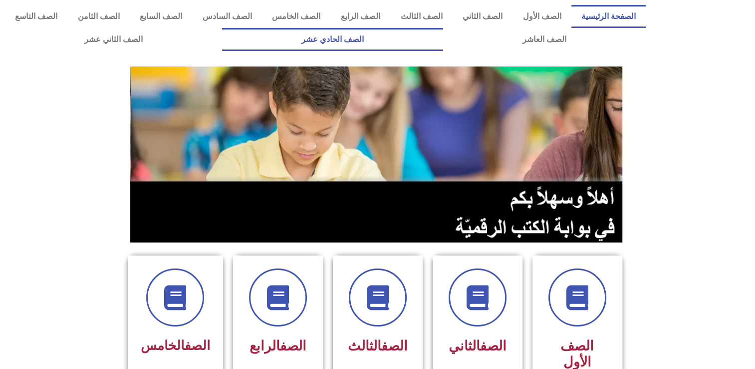
click at [443, 40] on link "الصف الحادي عشر" at bounding box center [332, 39] width 221 height 23
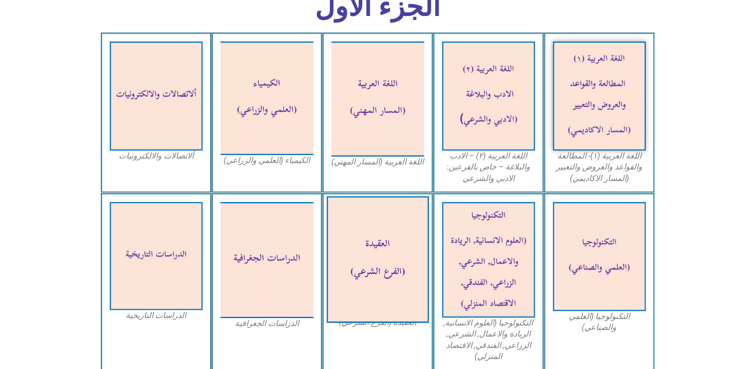
scroll to position [499, 0]
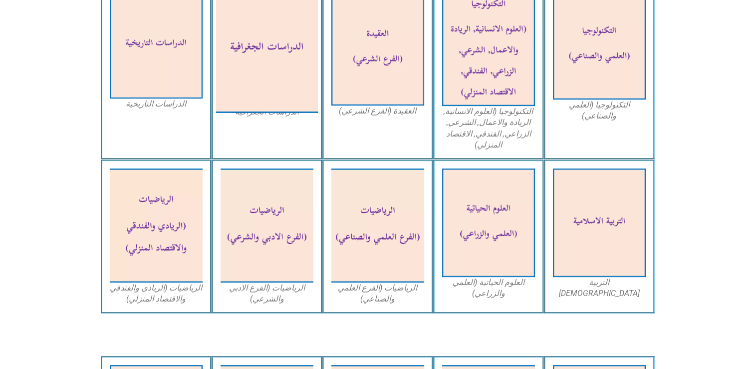
click at [248, 92] on img at bounding box center [267, 49] width 102 height 128
drag, startPoint x: 245, startPoint y: 103, endPoint x: 266, endPoint y: 75, distance: 34.6
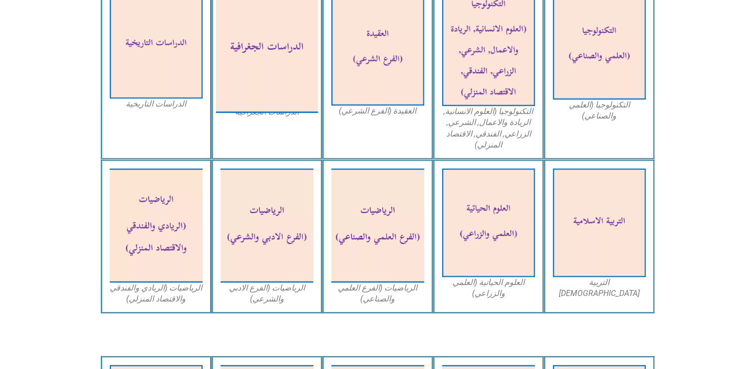
click at [268, 72] on img at bounding box center [267, 49] width 102 height 128
click at [267, 71] on img at bounding box center [267, 49] width 102 height 128
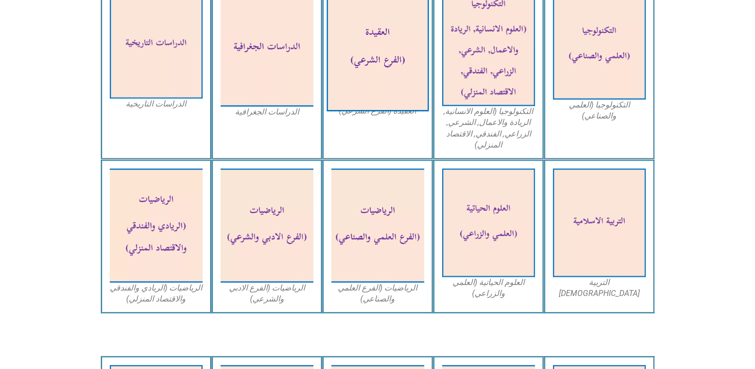
click at [403, 41] on img at bounding box center [378, 48] width 102 height 126
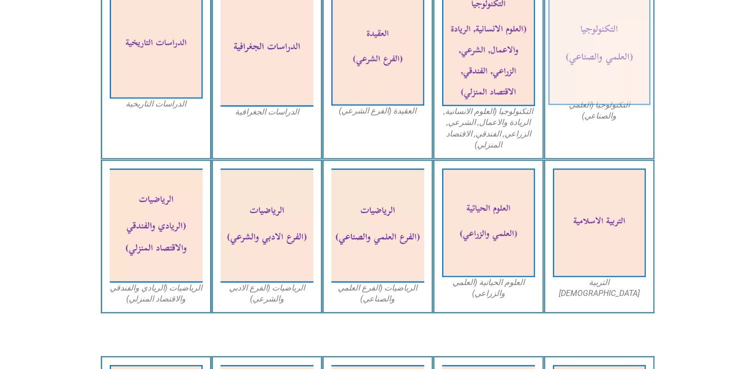
click at [567, 67] on div "التكنولوجيا (العلمي والصناعي) التكنولوجيا (العلوم الانسانية, الريادة والاعمال, …" at bounding box center [378, 71] width 554 height 178
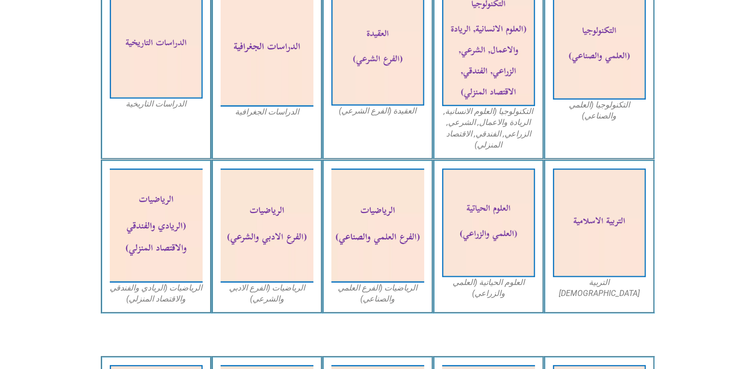
drag, startPoint x: 585, startPoint y: 69, endPoint x: 720, endPoint y: 70, distance: 134.3
click at [735, 58] on section "التكنولوجيا (العلمي والصناعي) التكنولوجيا (العلوم الانسانية, الريادة والاعمال, …" at bounding box center [377, 71] width 755 height 178
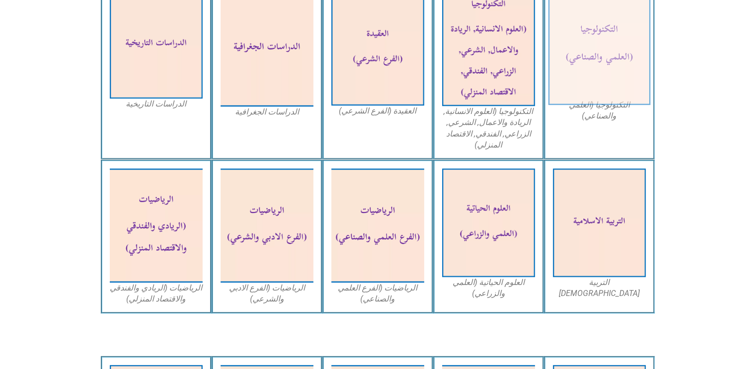
click at [618, 67] on img at bounding box center [599, 45] width 102 height 120
click at [611, 62] on img at bounding box center [599, 45] width 102 height 120
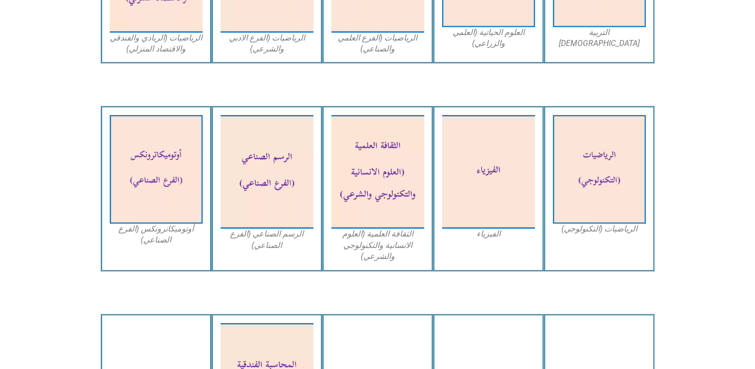
scroll to position [426, 0]
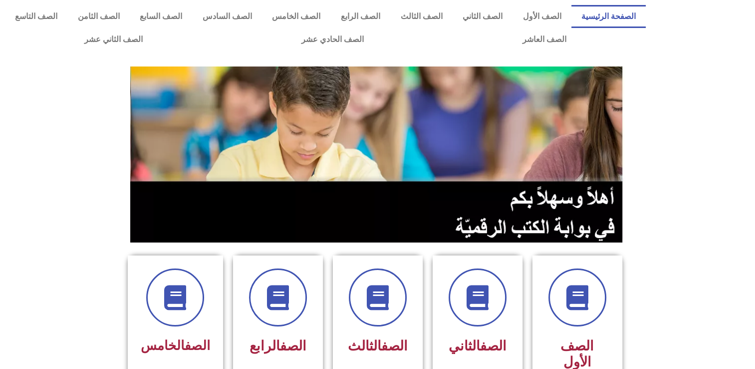
click at [451, 102] on img at bounding box center [377, 154] width 495 height 176
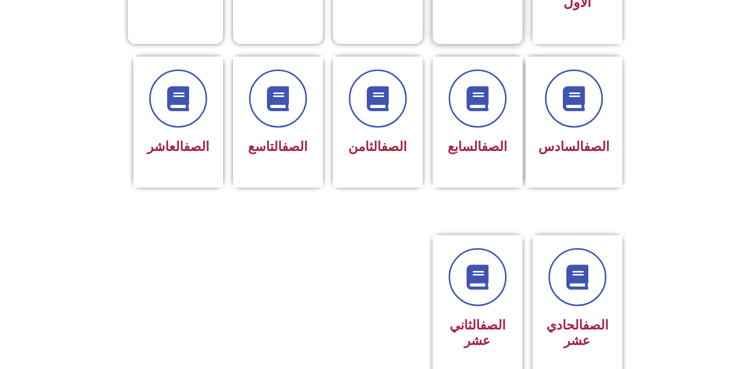
scroll to position [356, 0]
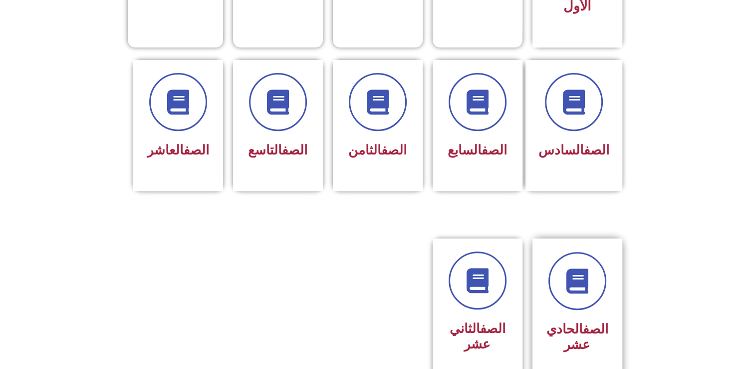
click at [567, 294] on div "الصف الحادي عشر" at bounding box center [577, 304] width 63 height 105
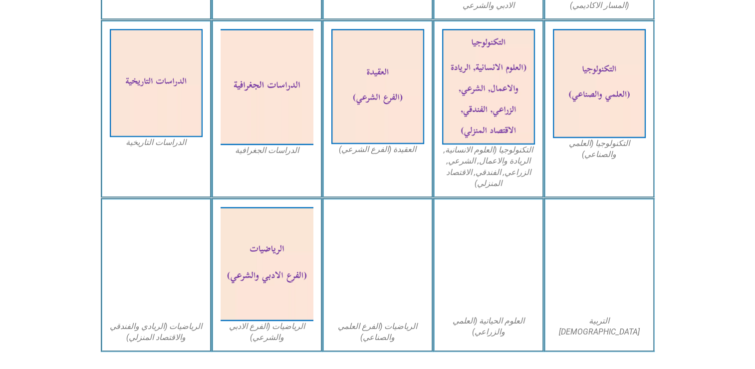
scroll to position [445, 0]
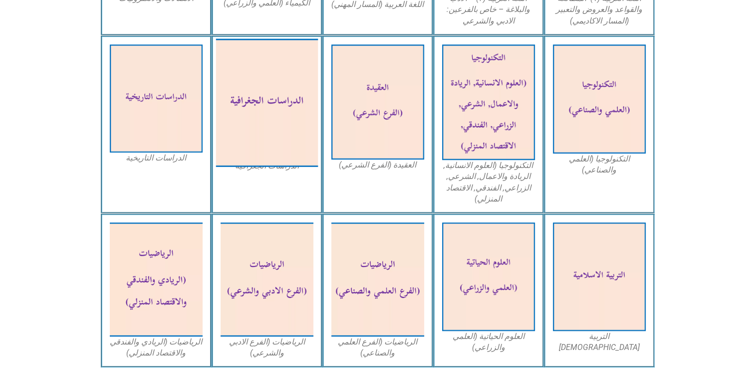
click at [229, 93] on img at bounding box center [267, 102] width 102 height 128
click at [298, 73] on img at bounding box center [267, 102] width 102 height 128
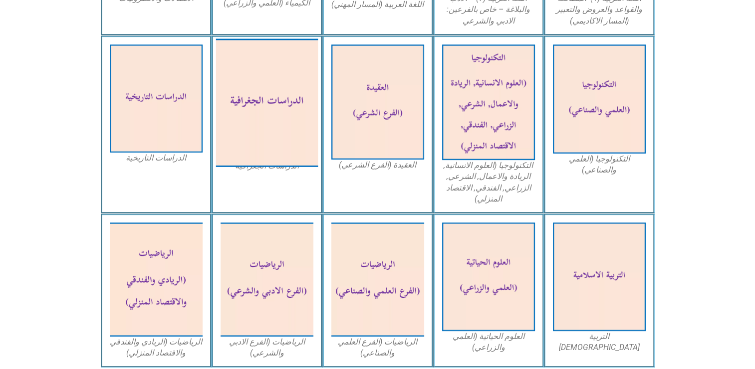
click at [298, 73] on img at bounding box center [267, 102] width 102 height 128
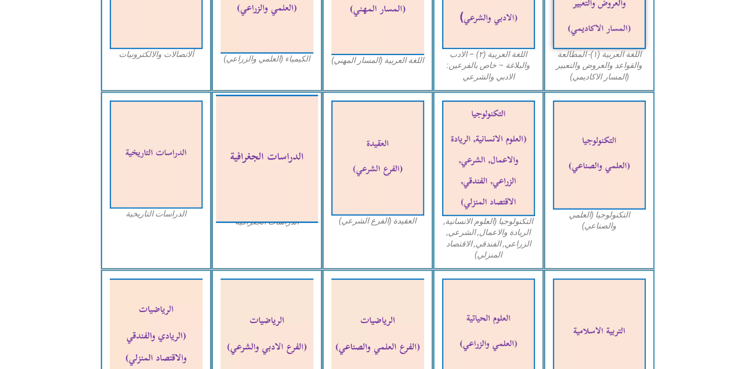
scroll to position [385, 0]
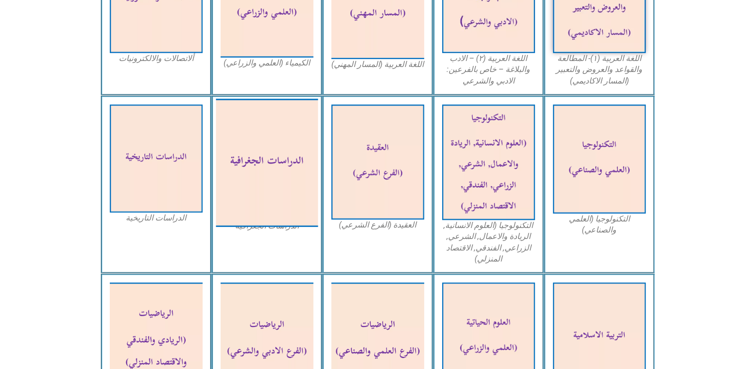
click at [249, 191] on img at bounding box center [267, 162] width 102 height 128
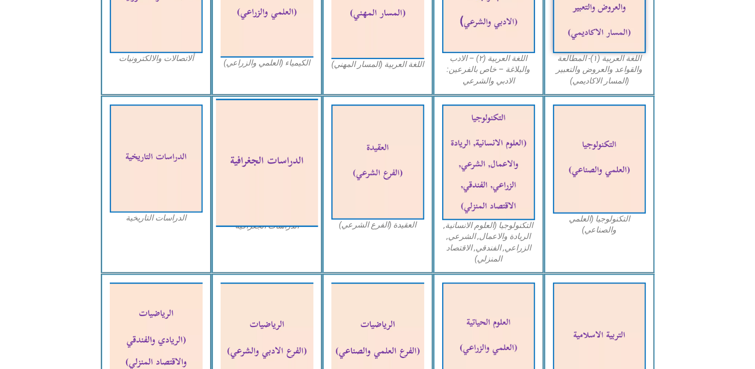
click at [249, 191] on img at bounding box center [267, 162] width 102 height 128
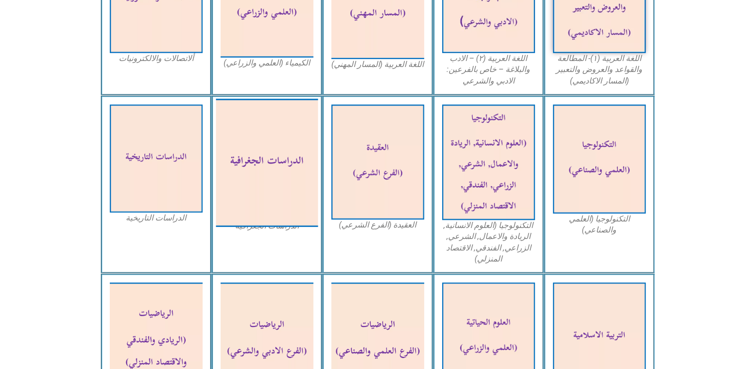
click at [249, 191] on img at bounding box center [267, 162] width 102 height 128
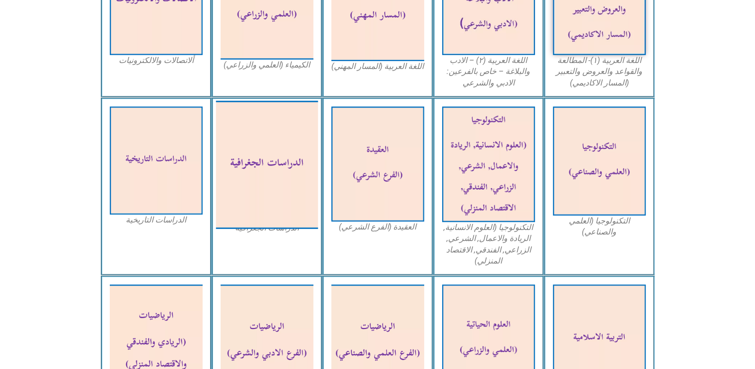
click at [240, 189] on img at bounding box center [267, 164] width 102 height 128
drag, startPoint x: 240, startPoint y: 189, endPoint x: 238, endPoint y: 181, distance: 8.7
click at [238, 181] on img at bounding box center [267, 164] width 102 height 128
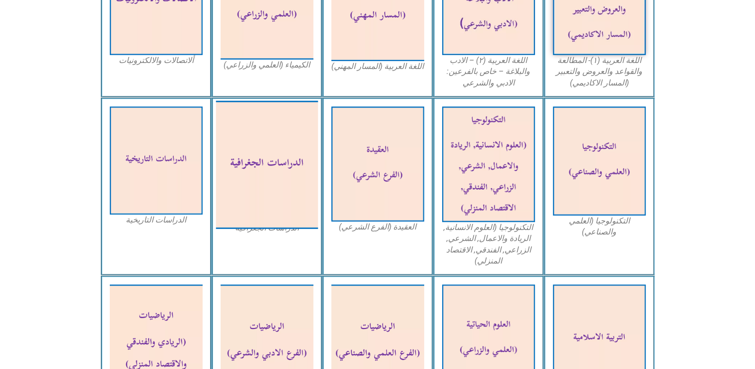
click at [238, 181] on img at bounding box center [267, 164] width 102 height 128
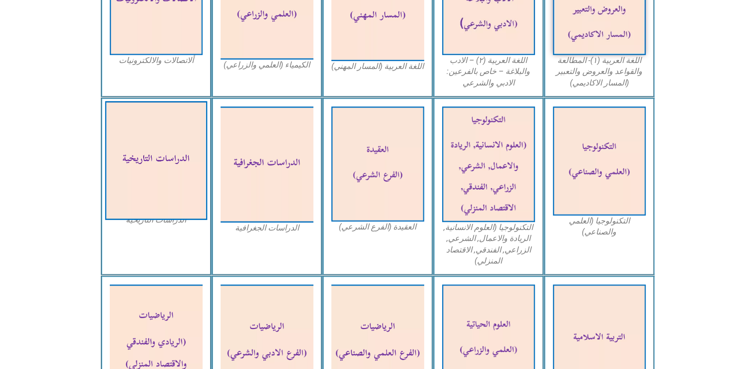
click at [134, 132] on img at bounding box center [156, 160] width 102 height 119
drag, startPoint x: 134, startPoint y: 132, endPoint x: 136, endPoint y: 137, distance: 5.4
click at [136, 137] on img at bounding box center [156, 160] width 102 height 119
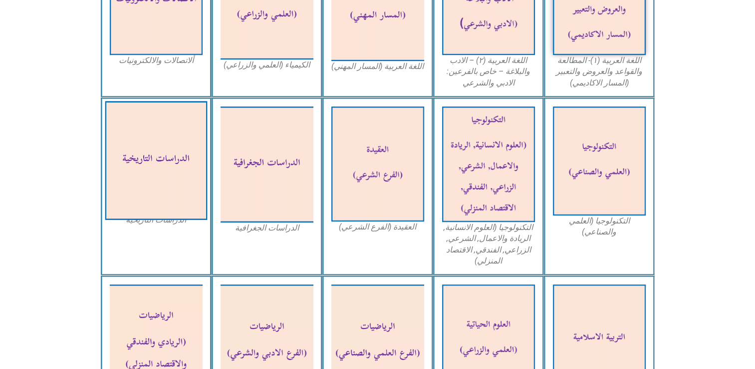
click at [136, 137] on img at bounding box center [156, 160] width 102 height 119
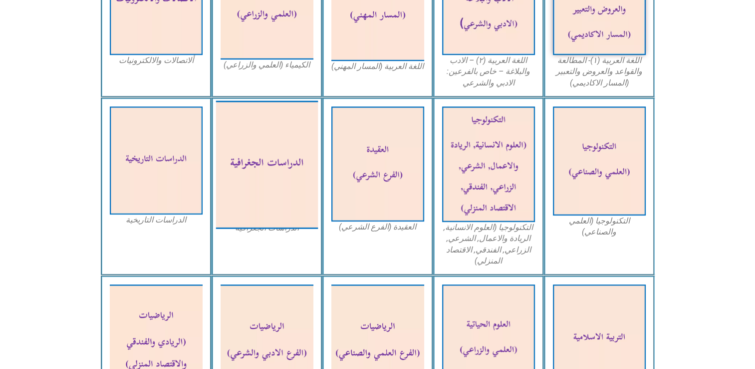
click at [256, 159] on img at bounding box center [267, 164] width 102 height 128
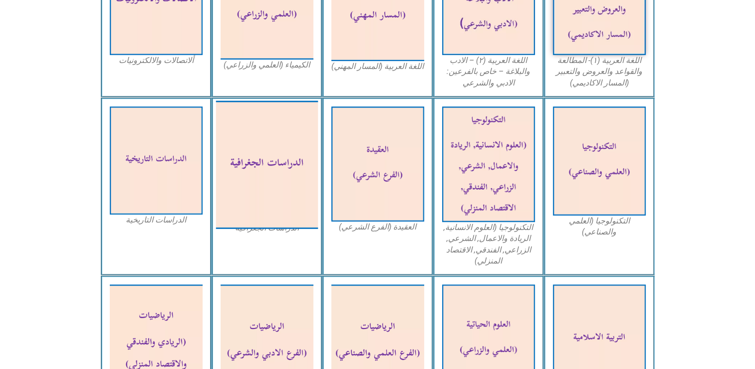
click at [256, 159] on img at bounding box center [267, 164] width 102 height 128
click at [266, 159] on img at bounding box center [267, 164] width 102 height 128
click at [266, 160] on img at bounding box center [267, 164] width 102 height 128
click at [267, 160] on img at bounding box center [267, 164] width 102 height 128
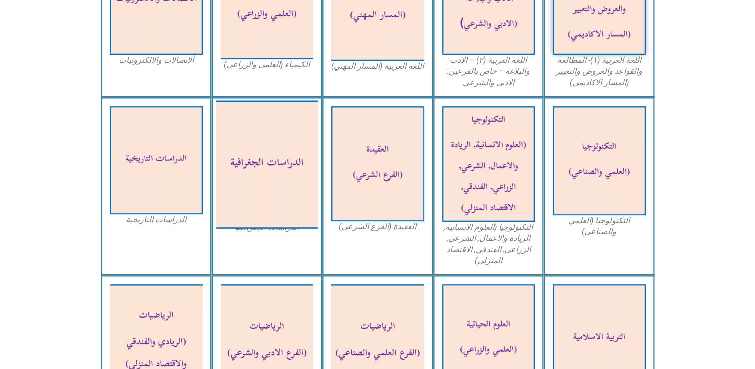
click at [267, 160] on img at bounding box center [267, 164] width 102 height 128
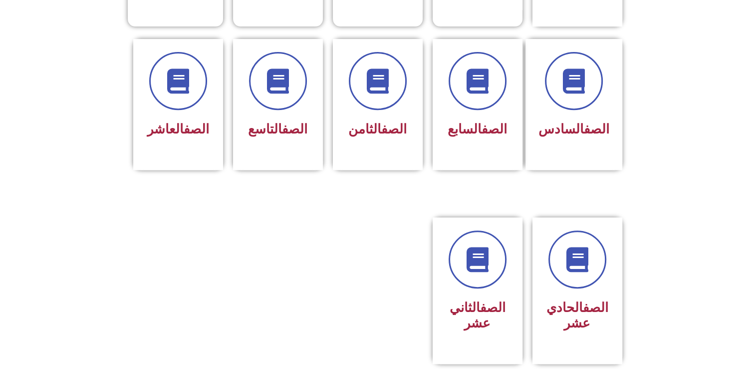
scroll to position [377, 0]
click at [594, 258] on link at bounding box center [578, 259] width 64 height 64
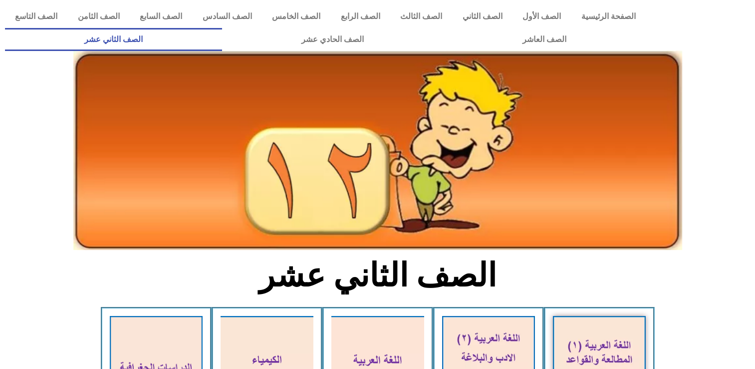
click at [594, 258] on section "الصف الثاني عشر" at bounding box center [377, 281] width 755 height 52
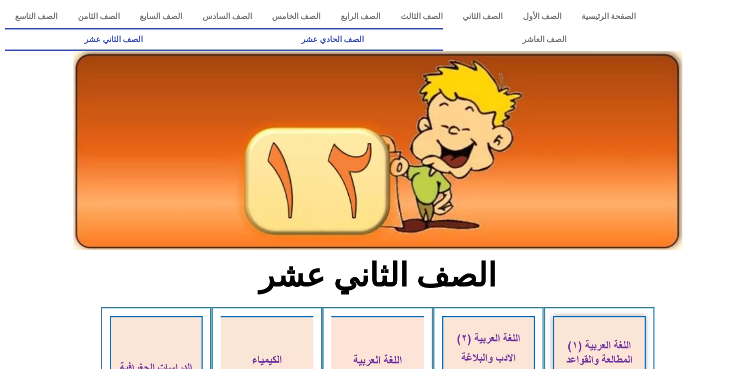
click at [443, 36] on link "الصف الحادي عشر" at bounding box center [332, 39] width 221 height 23
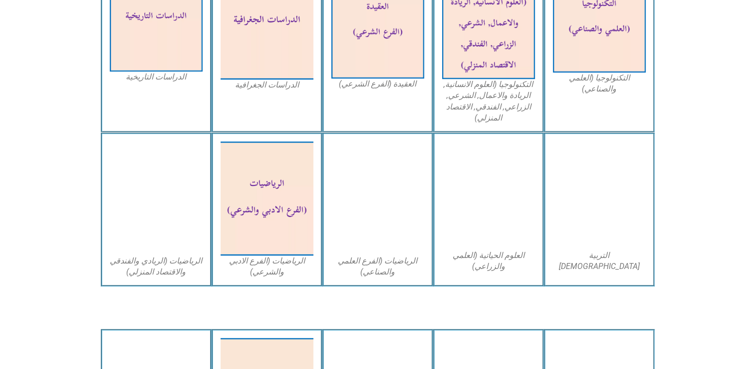
scroll to position [525, 0]
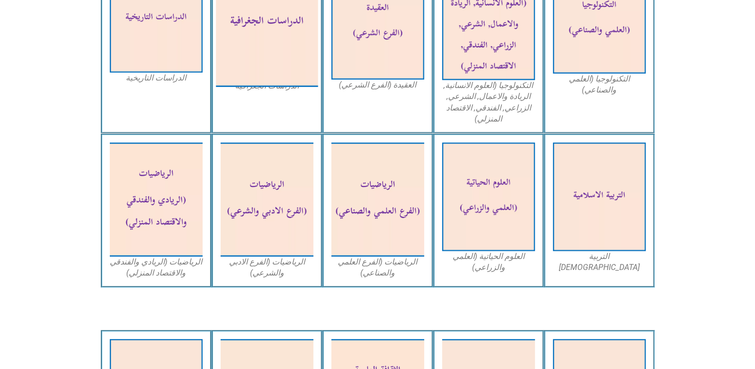
click at [282, 48] on img at bounding box center [267, 23] width 102 height 128
click at [282, 47] on img at bounding box center [267, 23] width 102 height 128
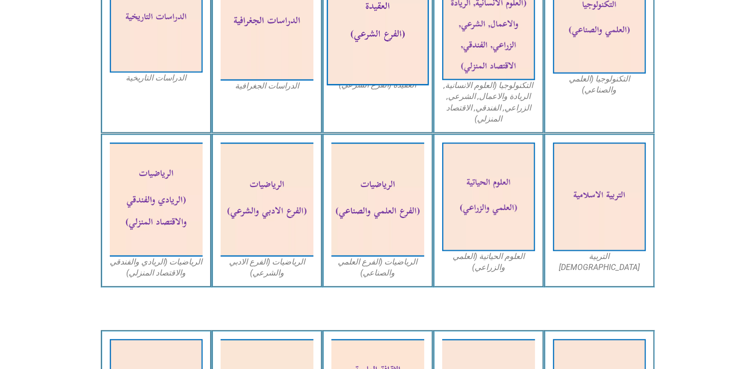
click at [381, 48] on img at bounding box center [378, 22] width 102 height 126
click at [382, 47] on img at bounding box center [378, 22] width 102 height 126
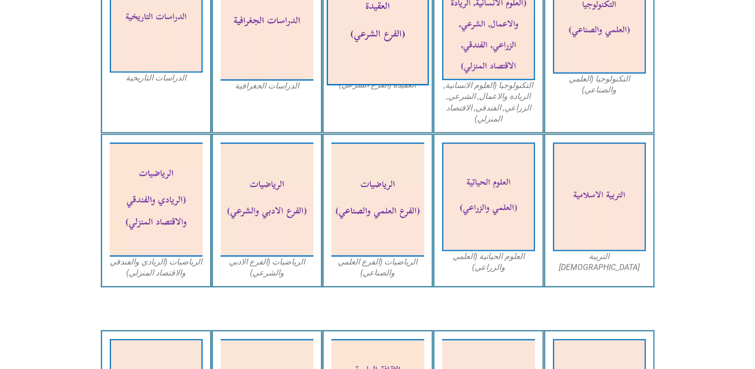
click at [379, 41] on img at bounding box center [378, 22] width 102 height 126
drag, startPoint x: 379, startPoint y: 41, endPoint x: 366, endPoint y: 70, distance: 32.6
click at [366, 70] on img at bounding box center [378, 22] width 102 height 126
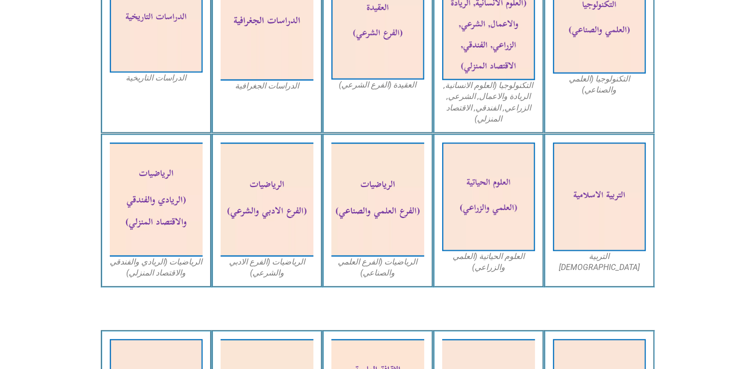
click at [251, 83] on figcaption "الدراسات الجغرافية" at bounding box center [267, 85] width 93 height 11
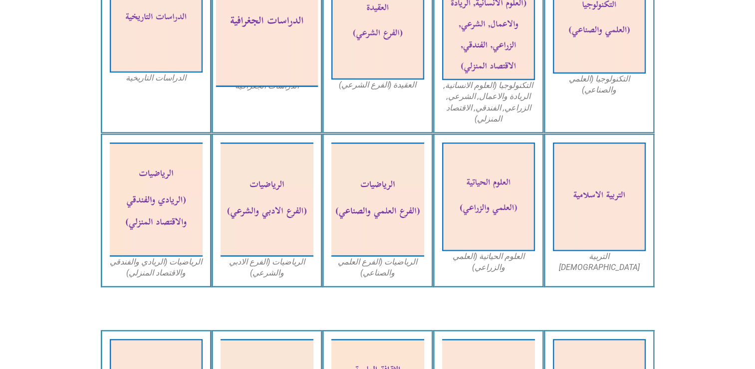
click at [290, 26] on img at bounding box center [267, 23] width 102 height 128
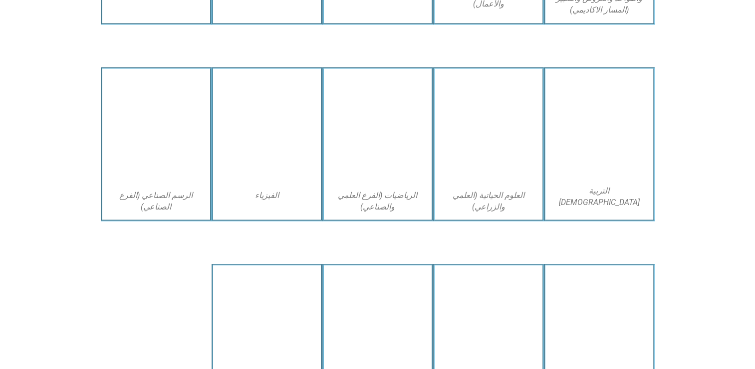
scroll to position [1901, 0]
